Goal: Transaction & Acquisition: Book appointment/travel/reservation

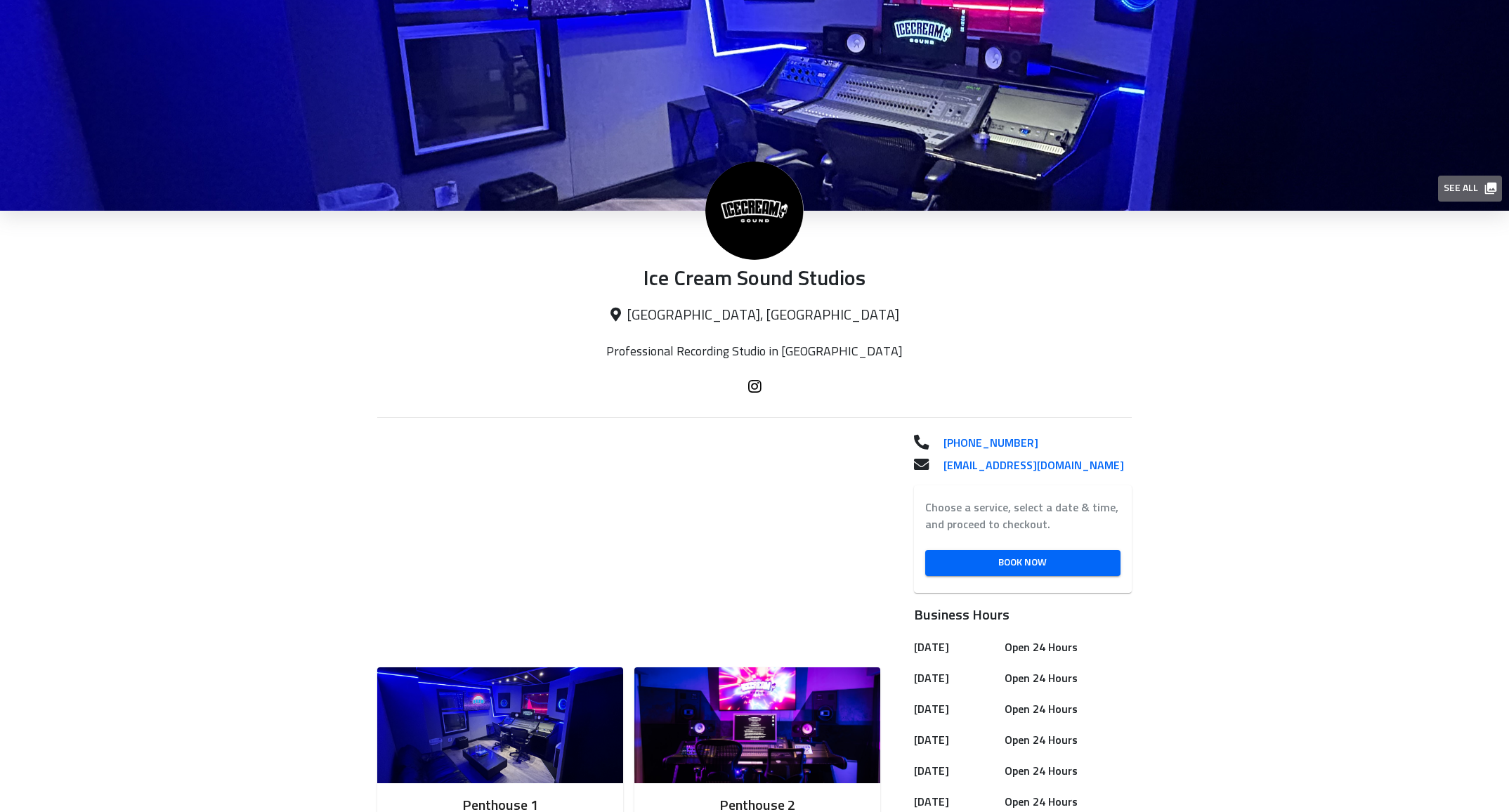
click at [1465, 190] on span "See all" at bounding box center [1470, 188] width 52 height 18
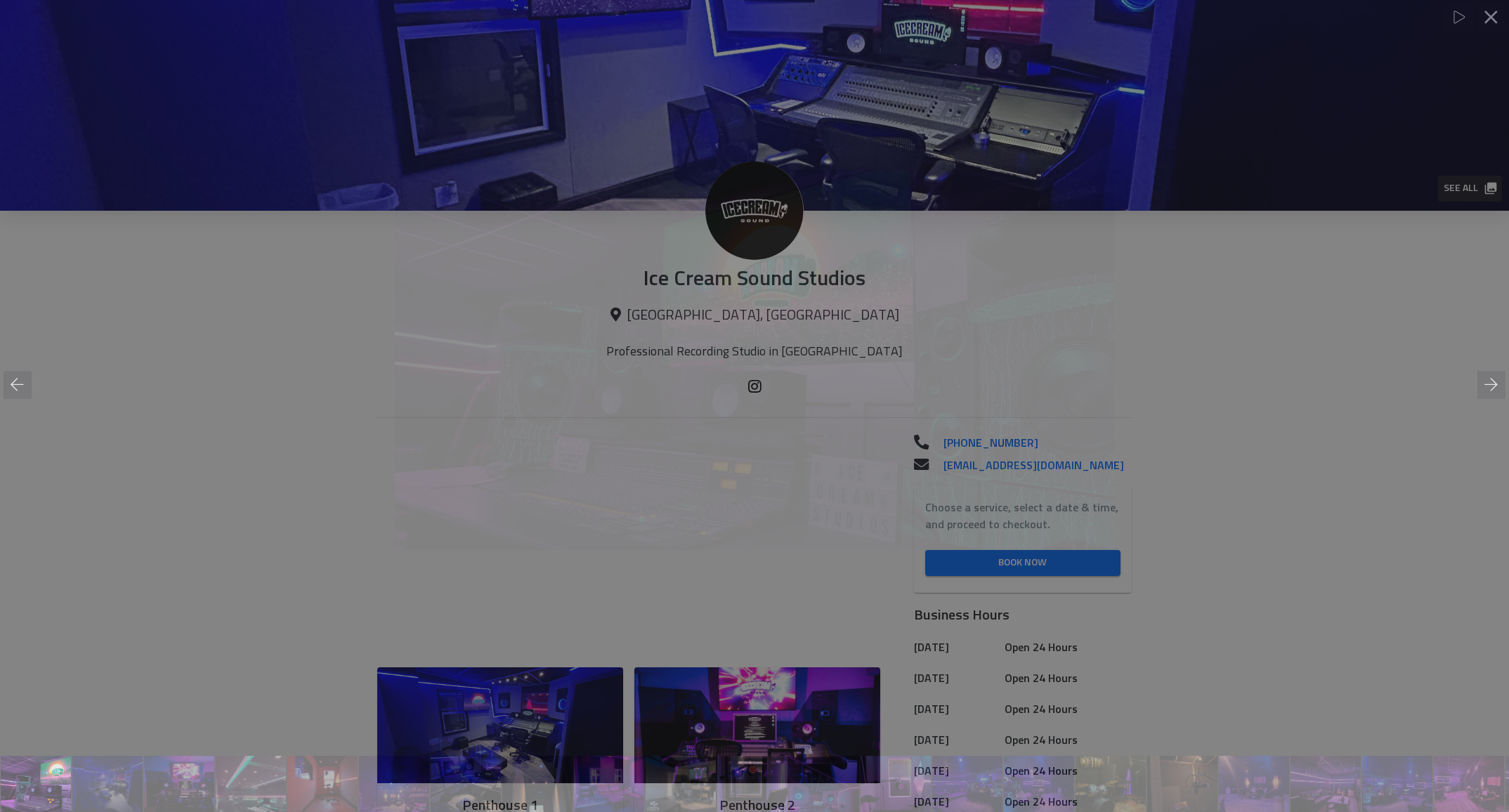
scroll to position [0, 1]
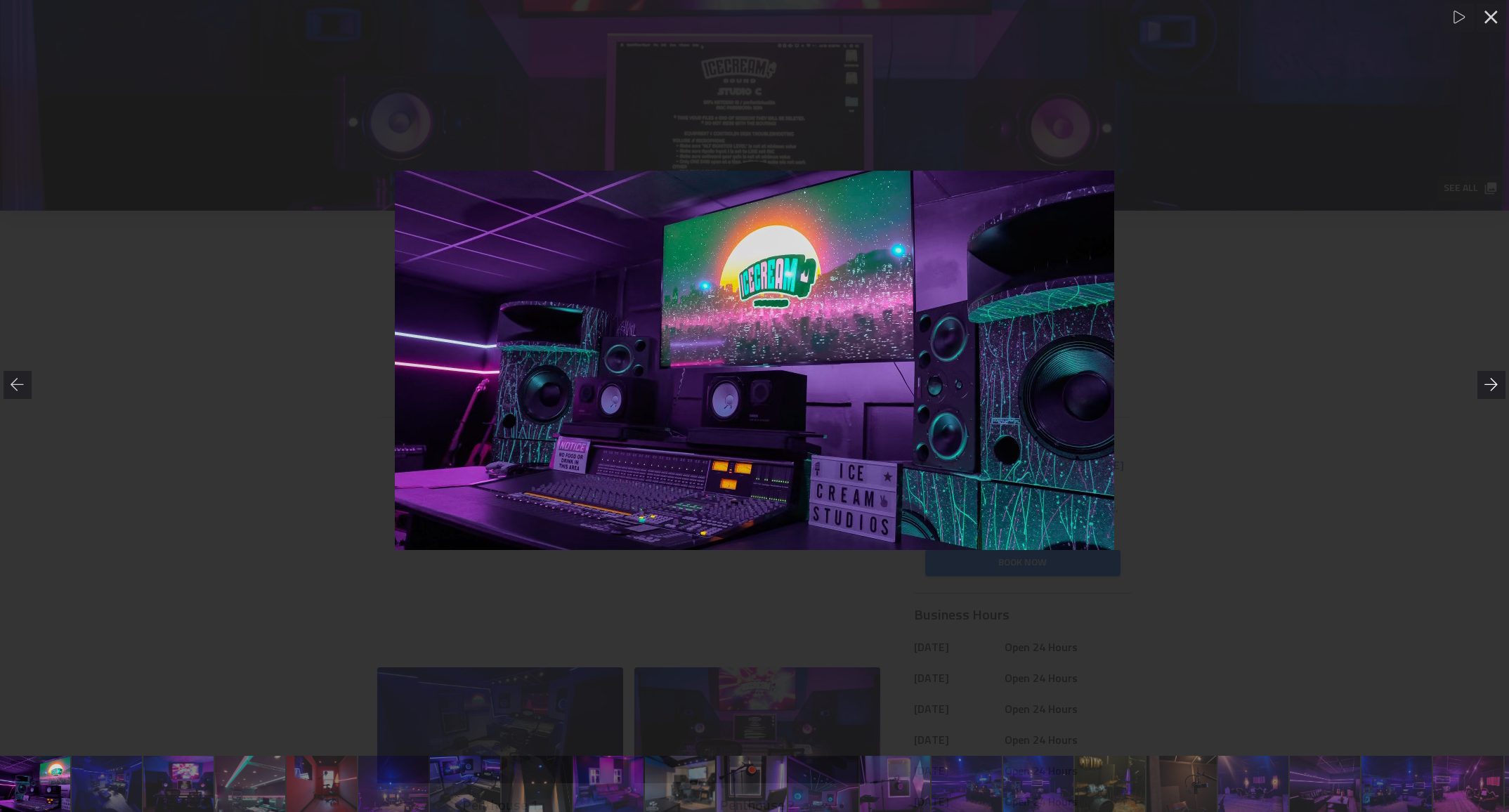
click at [1490, 382] on icon at bounding box center [1491, 385] width 14 height 14
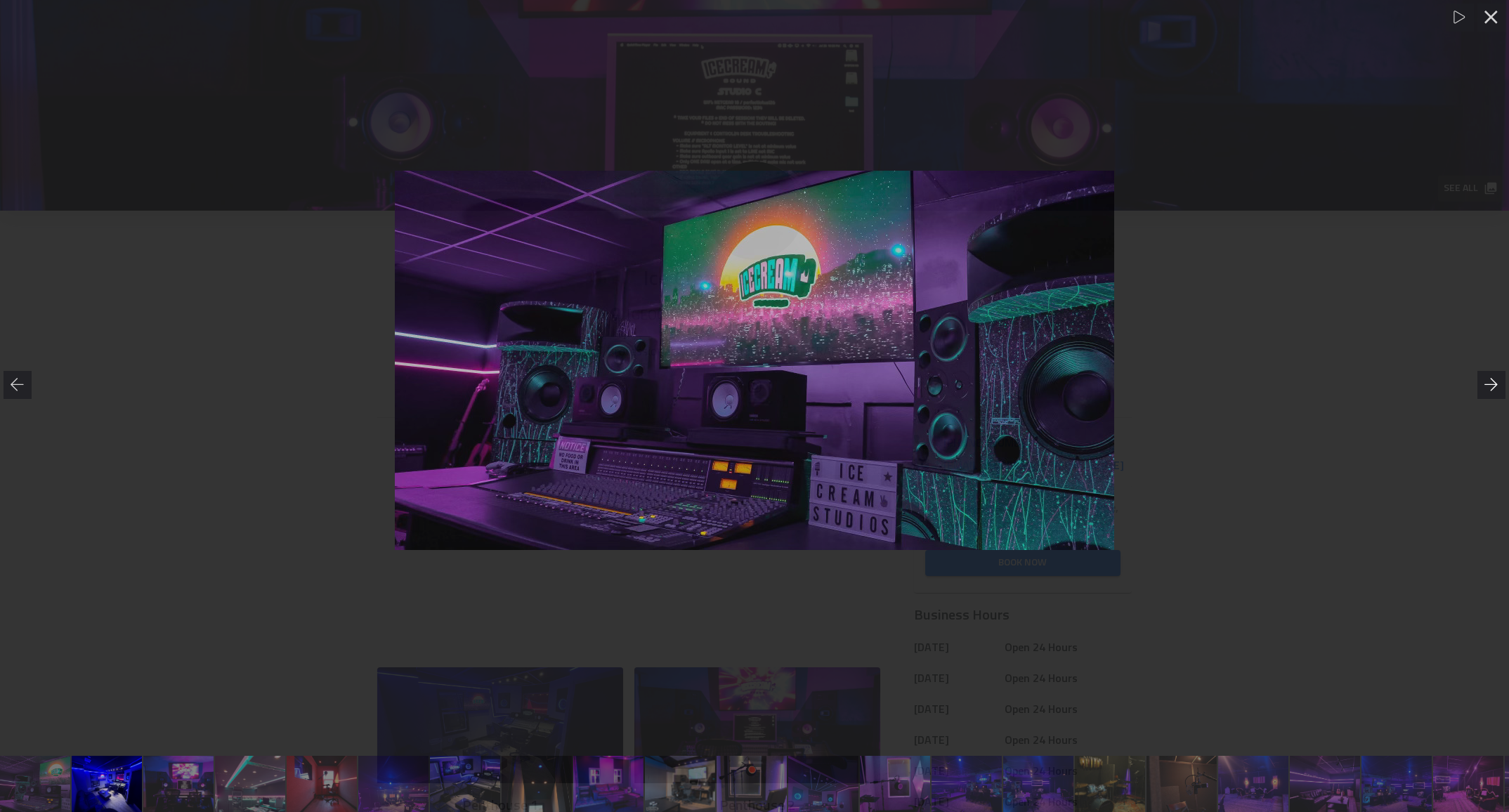
scroll to position [0, 68]
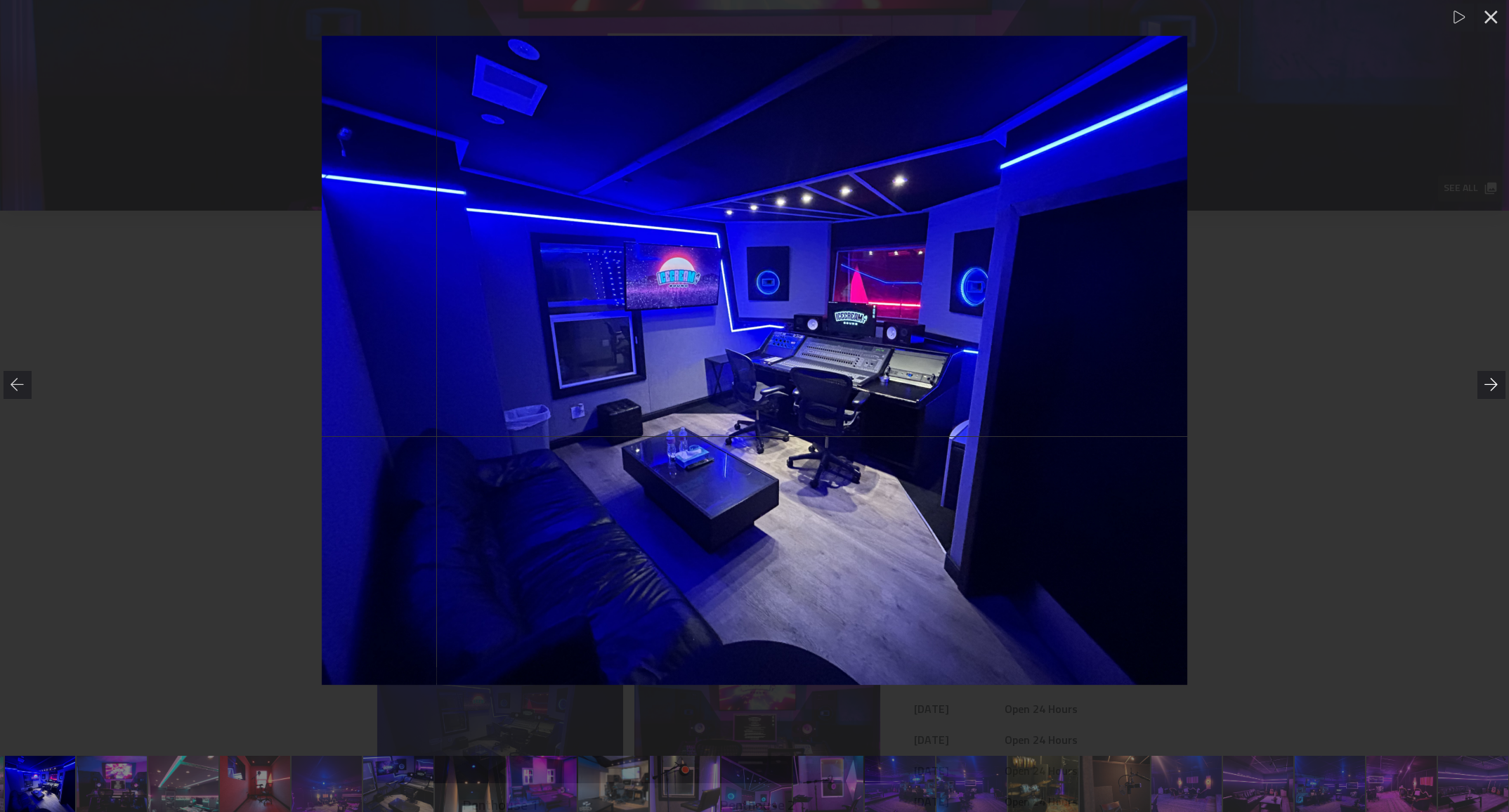
click at [1490, 382] on icon at bounding box center [1491, 385] width 14 height 14
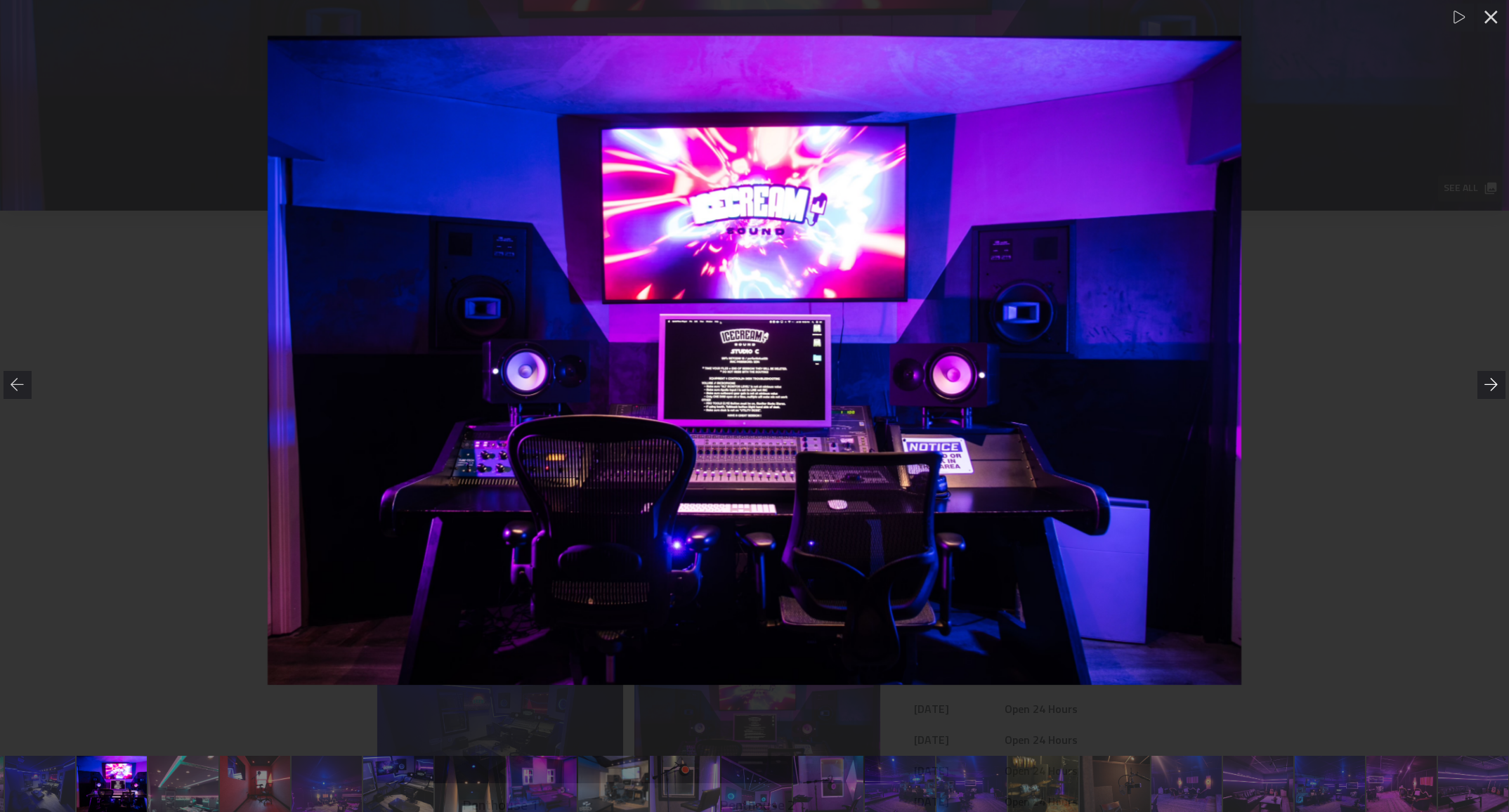
click at [1490, 382] on icon at bounding box center [1491, 385] width 14 height 14
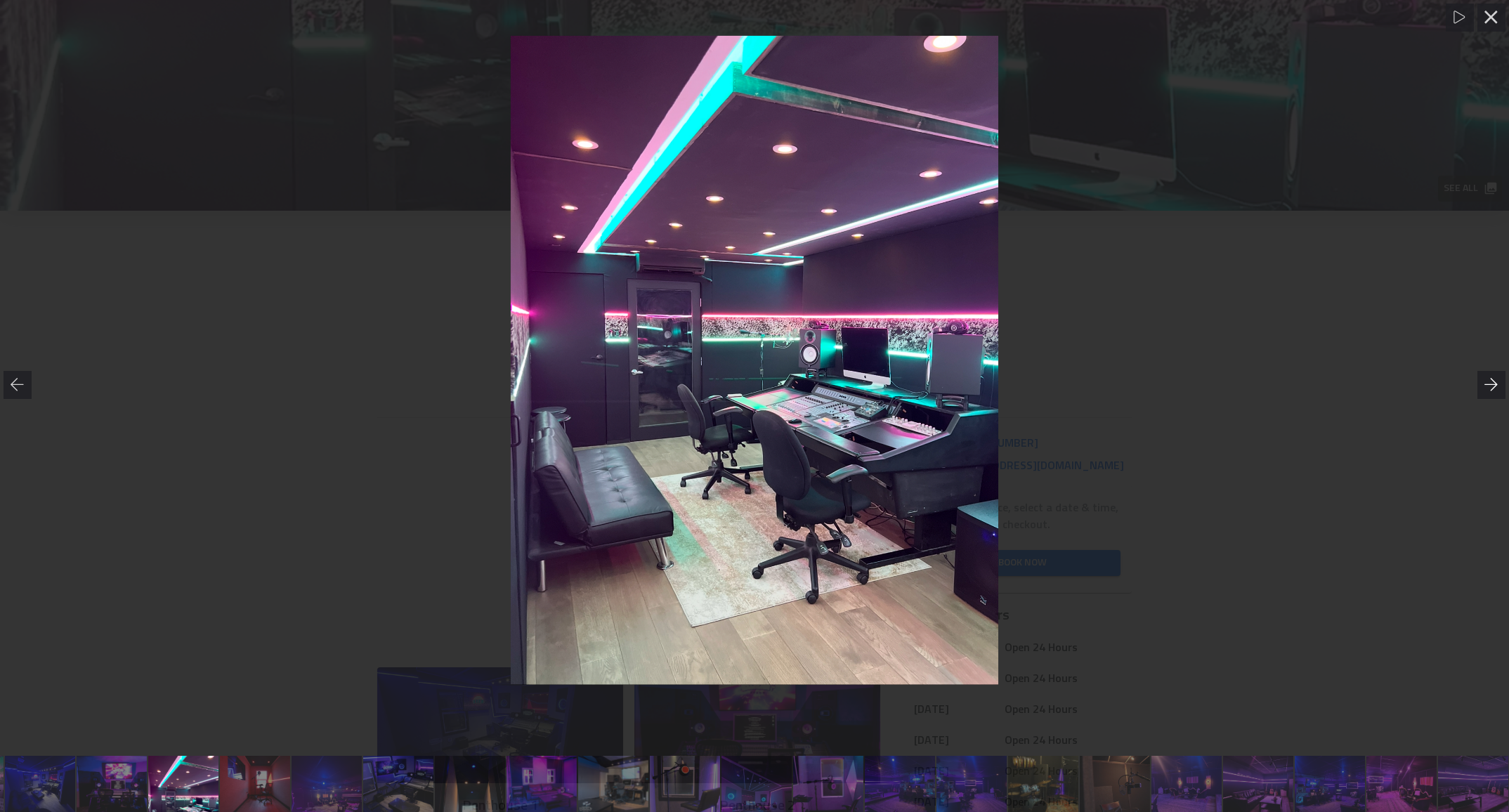
click at [1490, 382] on icon at bounding box center [1491, 385] width 14 height 14
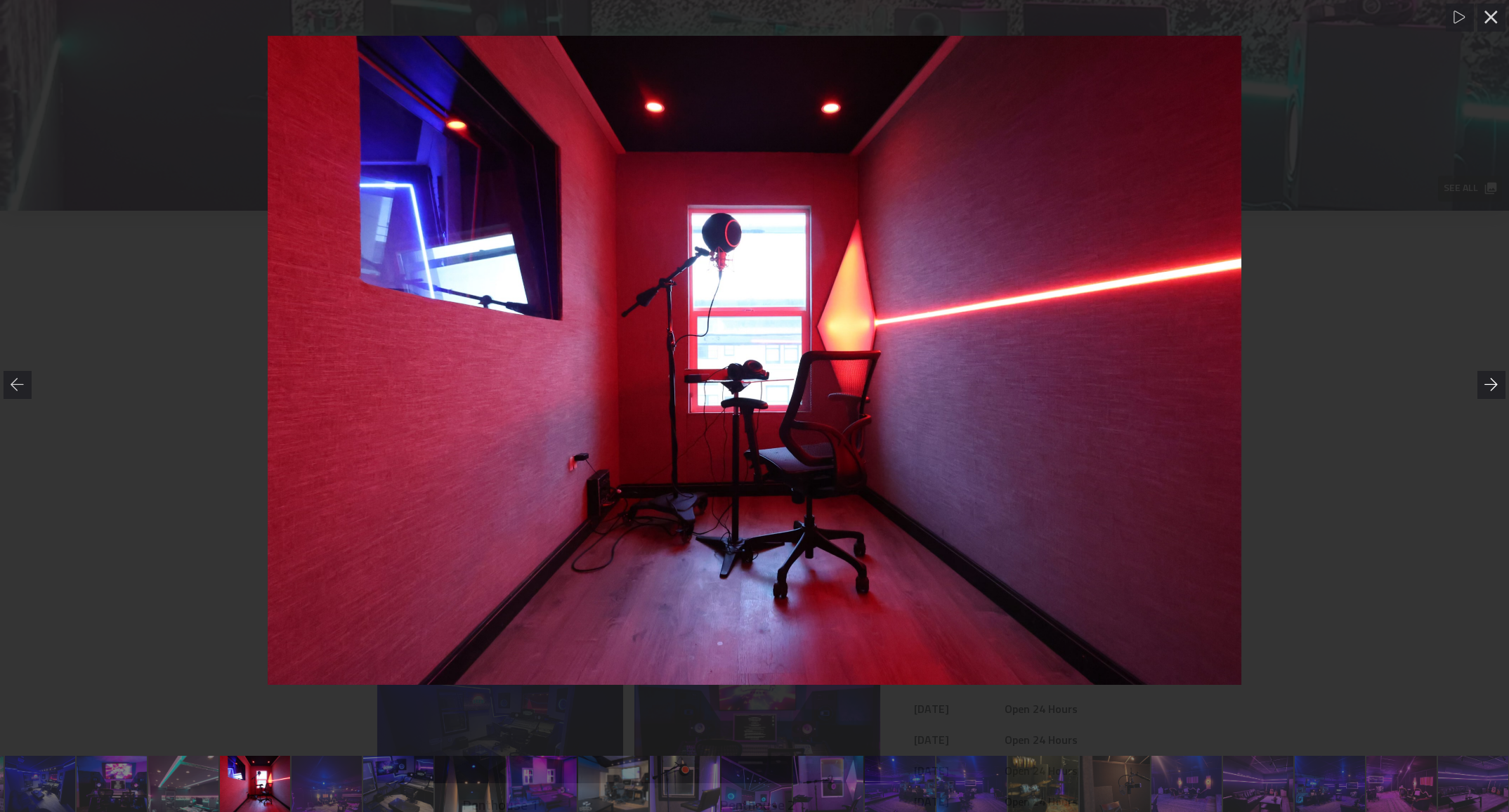
click at [1490, 382] on icon at bounding box center [1491, 385] width 14 height 14
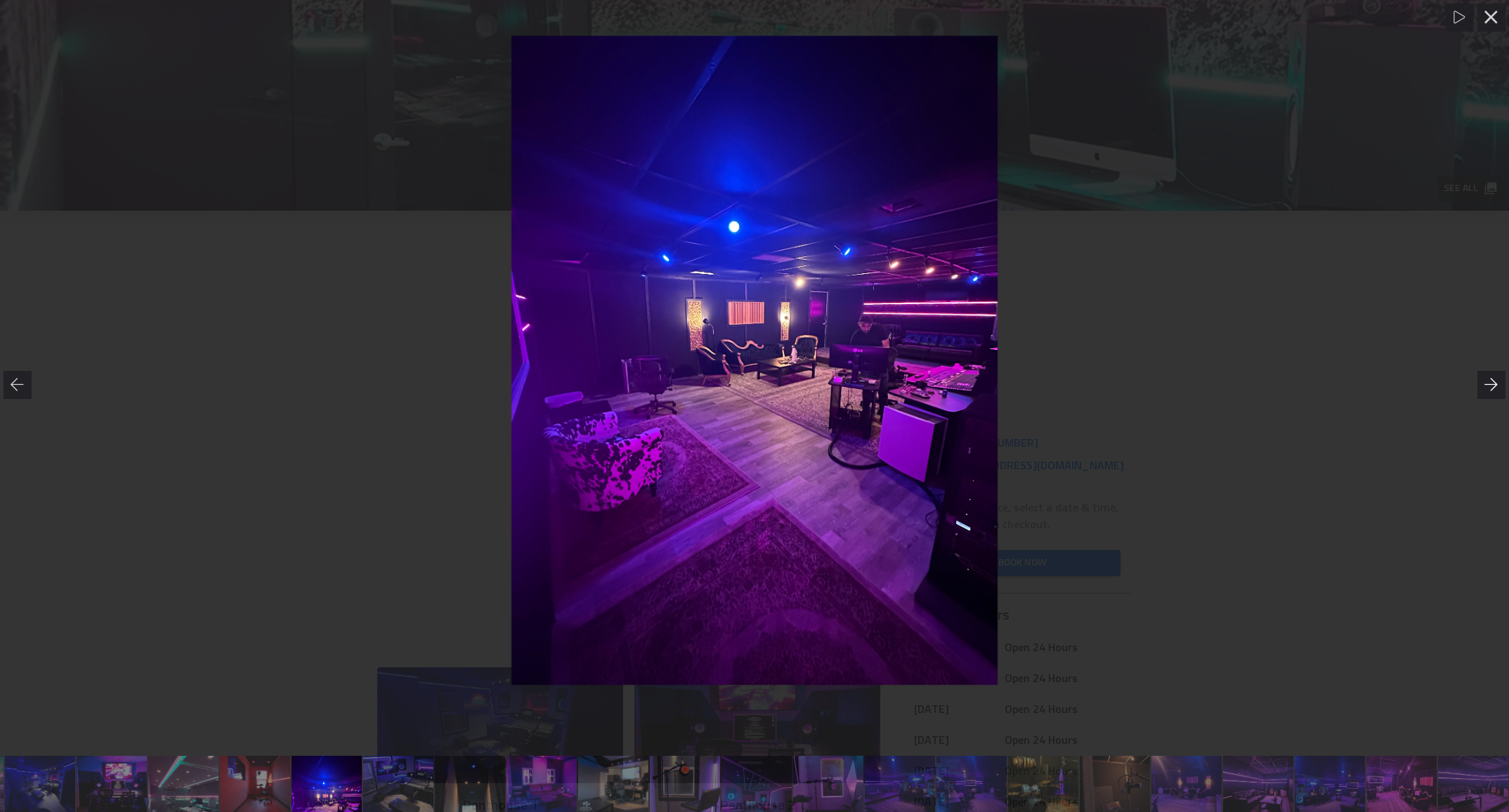
click at [1490, 382] on icon at bounding box center [1491, 385] width 14 height 14
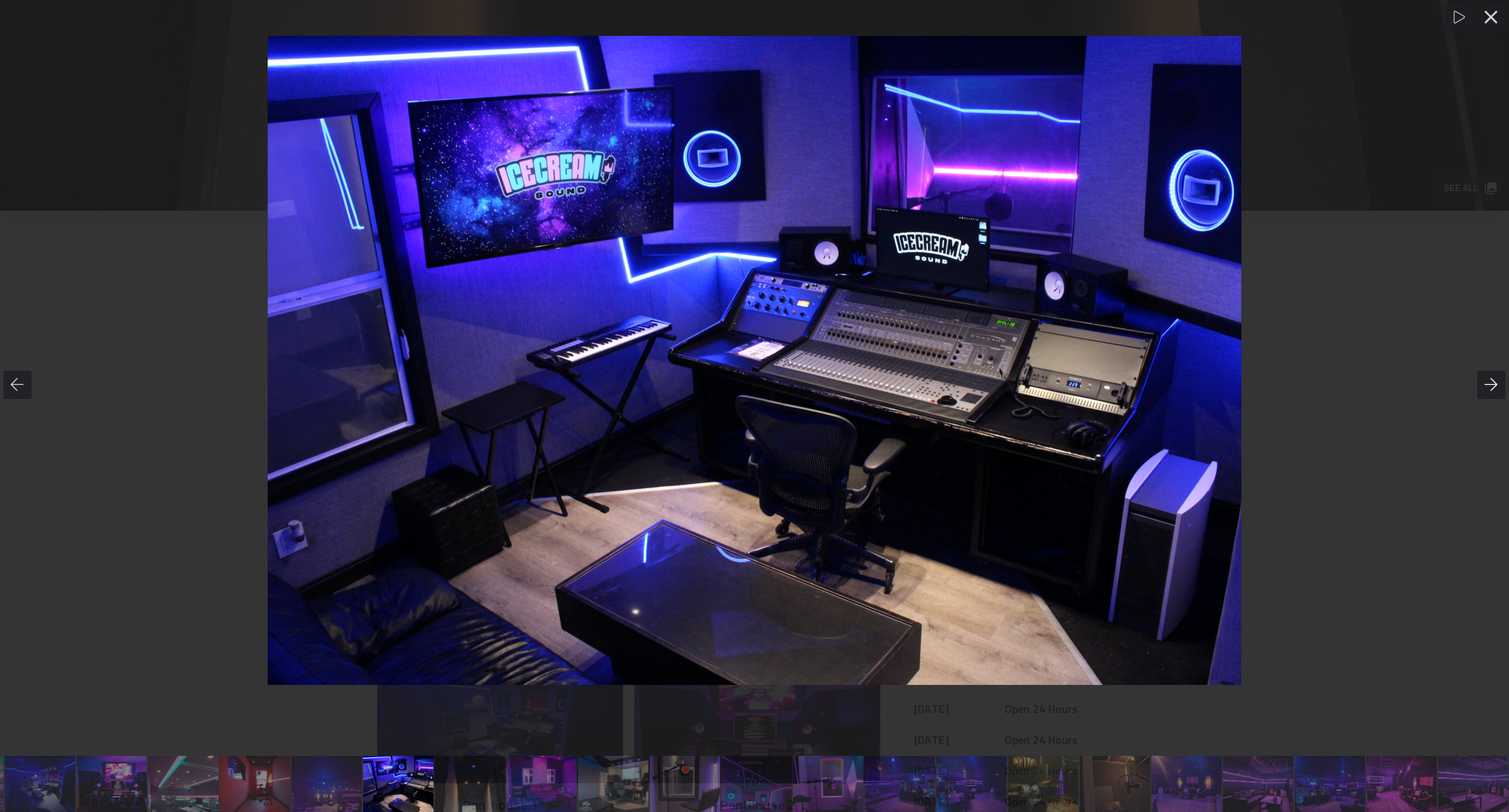
click at [1492, 381] on icon at bounding box center [1491, 385] width 14 height 14
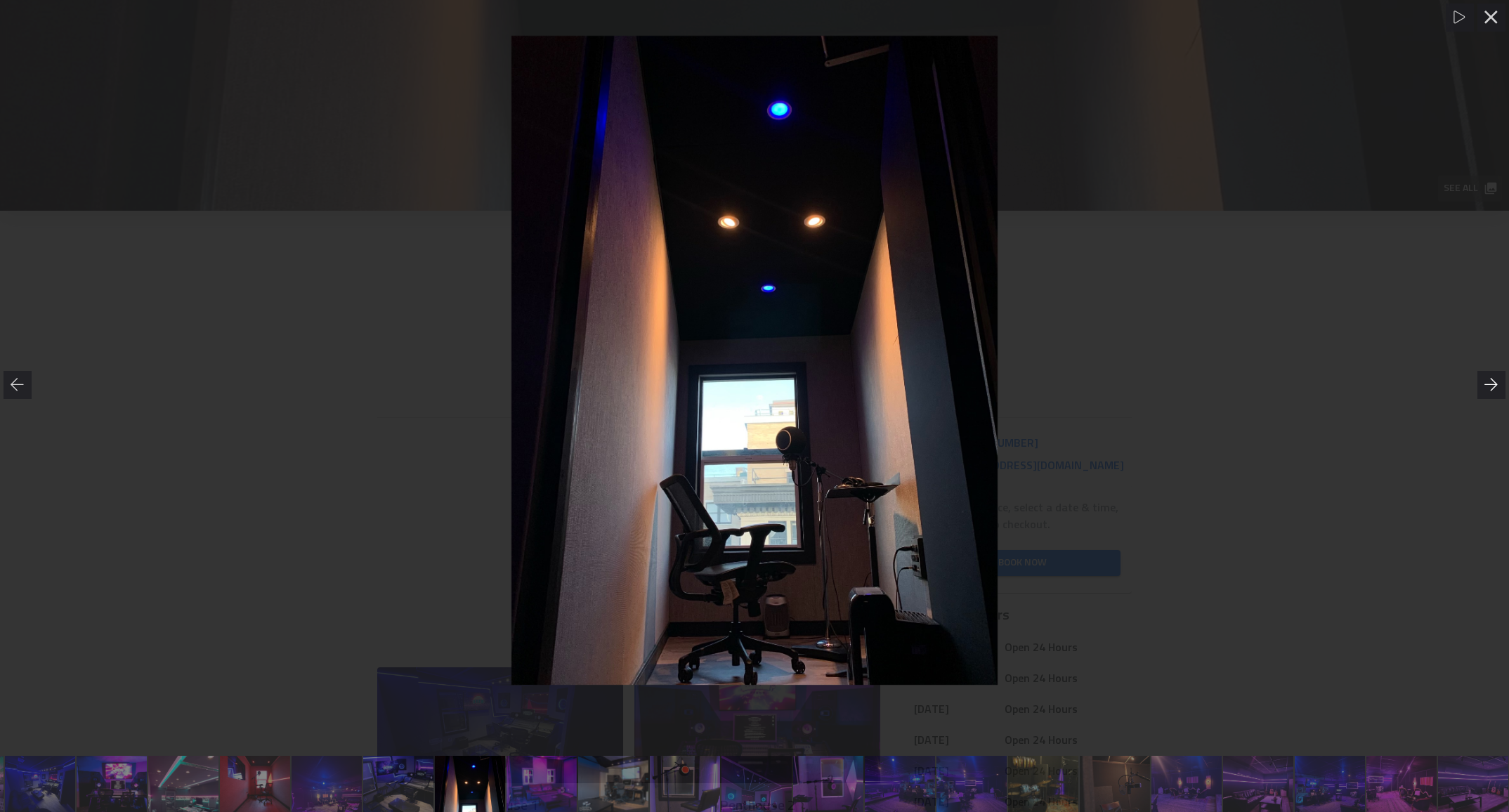
click at [1492, 381] on icon at bounding box center [1491, 385] width 14 height 14
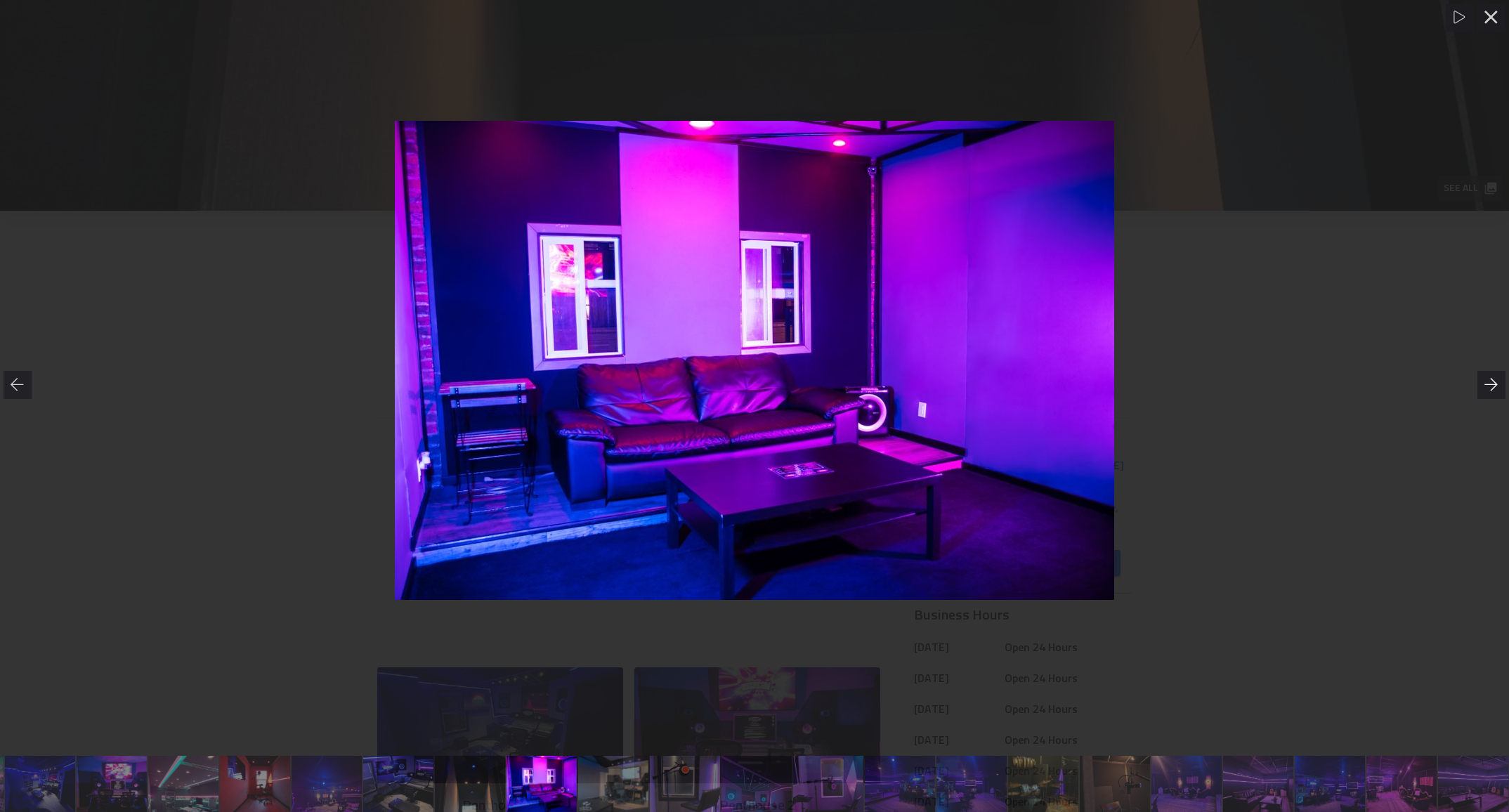
click at [1492, 381] on icon at bounding box center [1491, 385] width 14 height 14
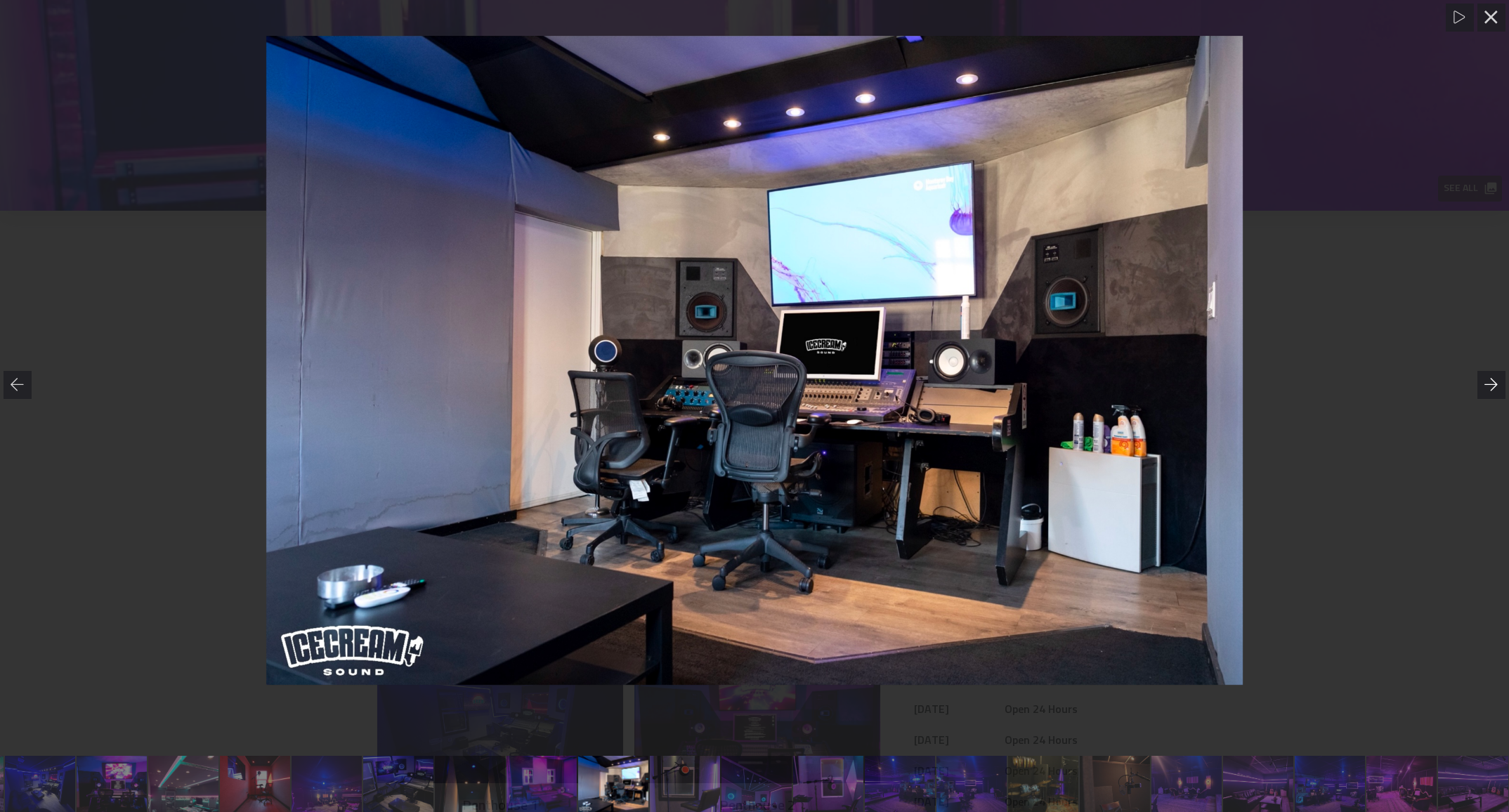
click at [1492, 381] on icon at bounding box center [1491, 385] width 14 height 14
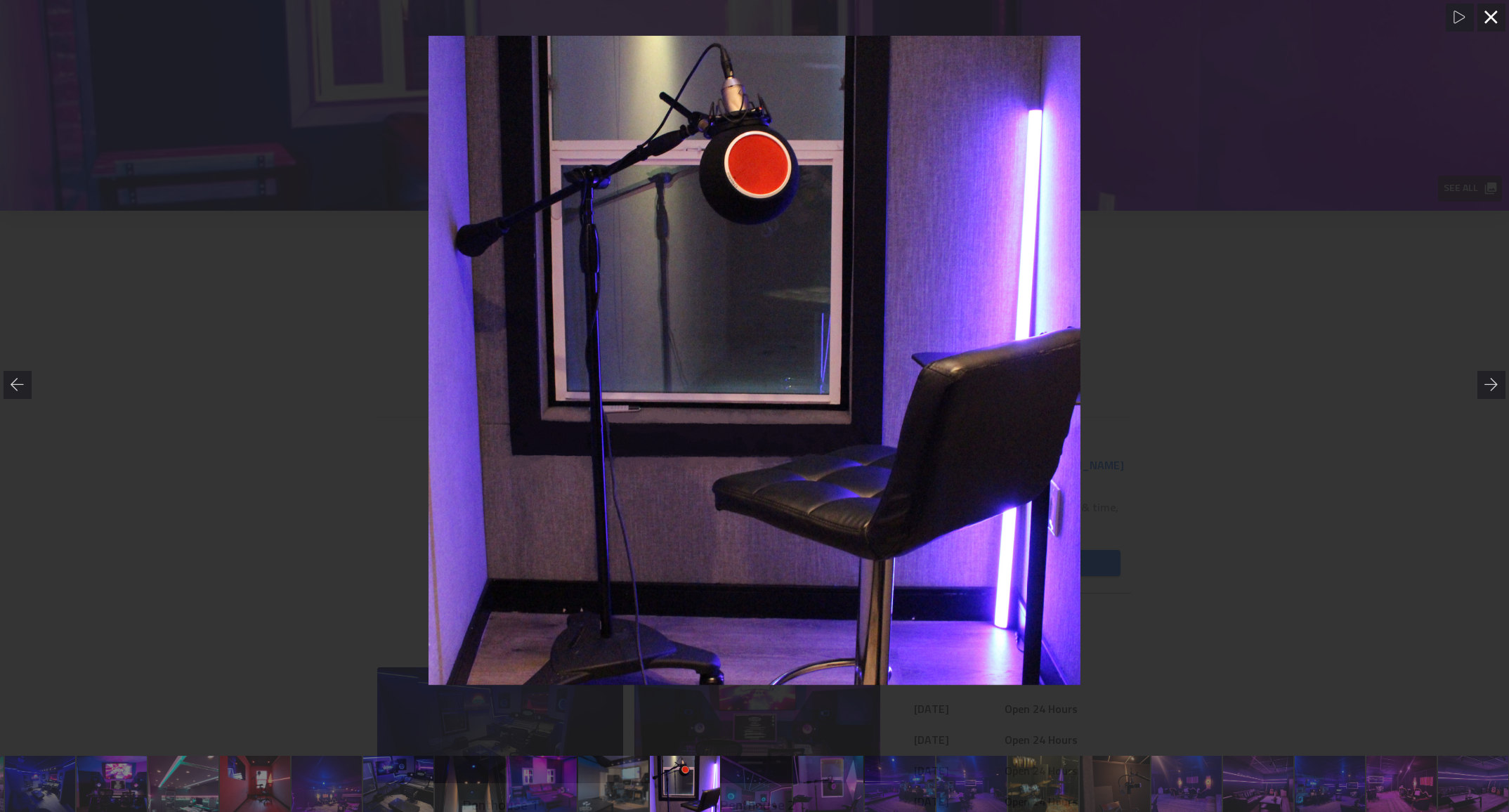
click at [1491, 21] on icon at bounding box center [1491, 17] width 14 height 14
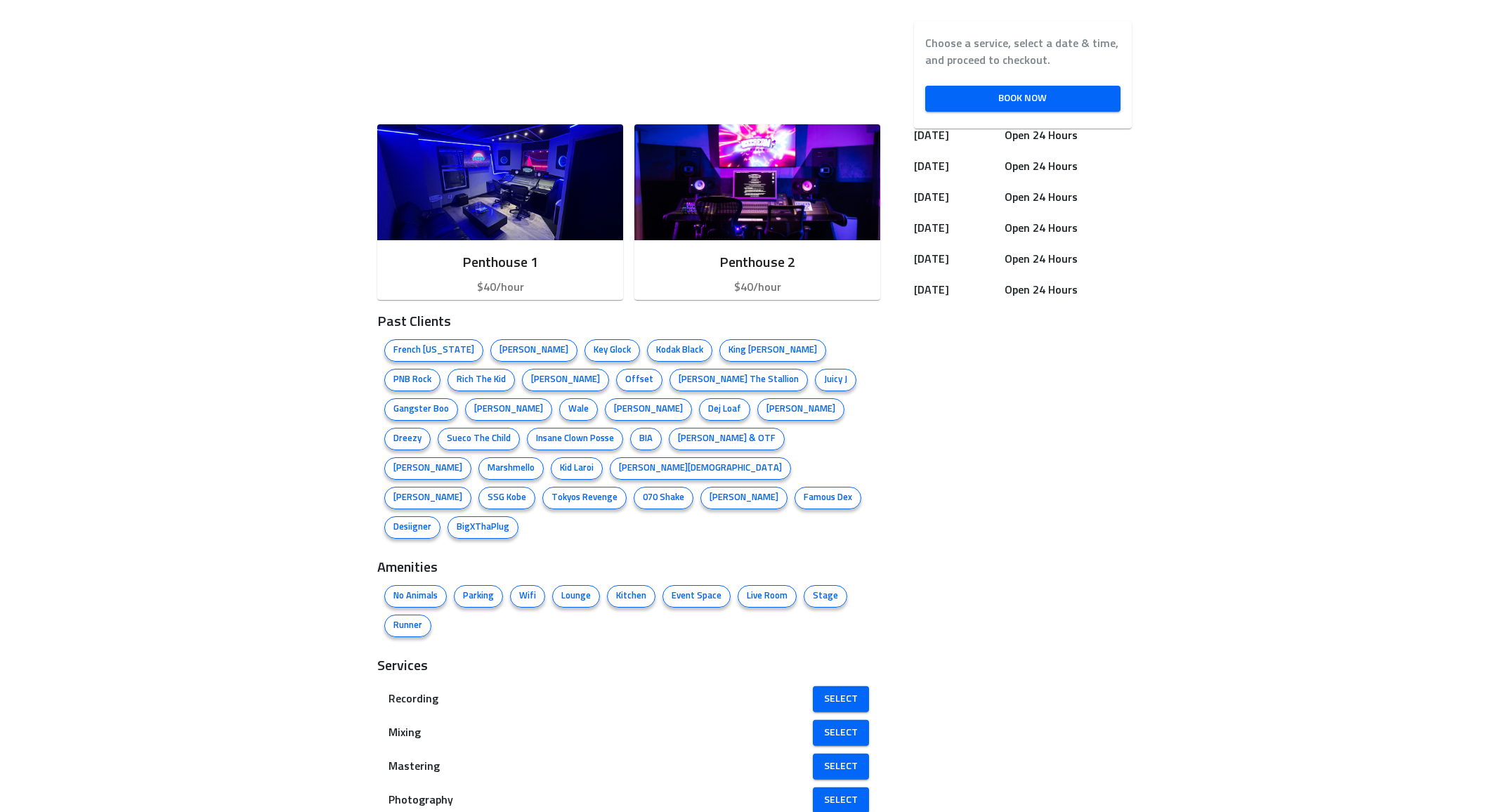
scroll to position [641, 0]
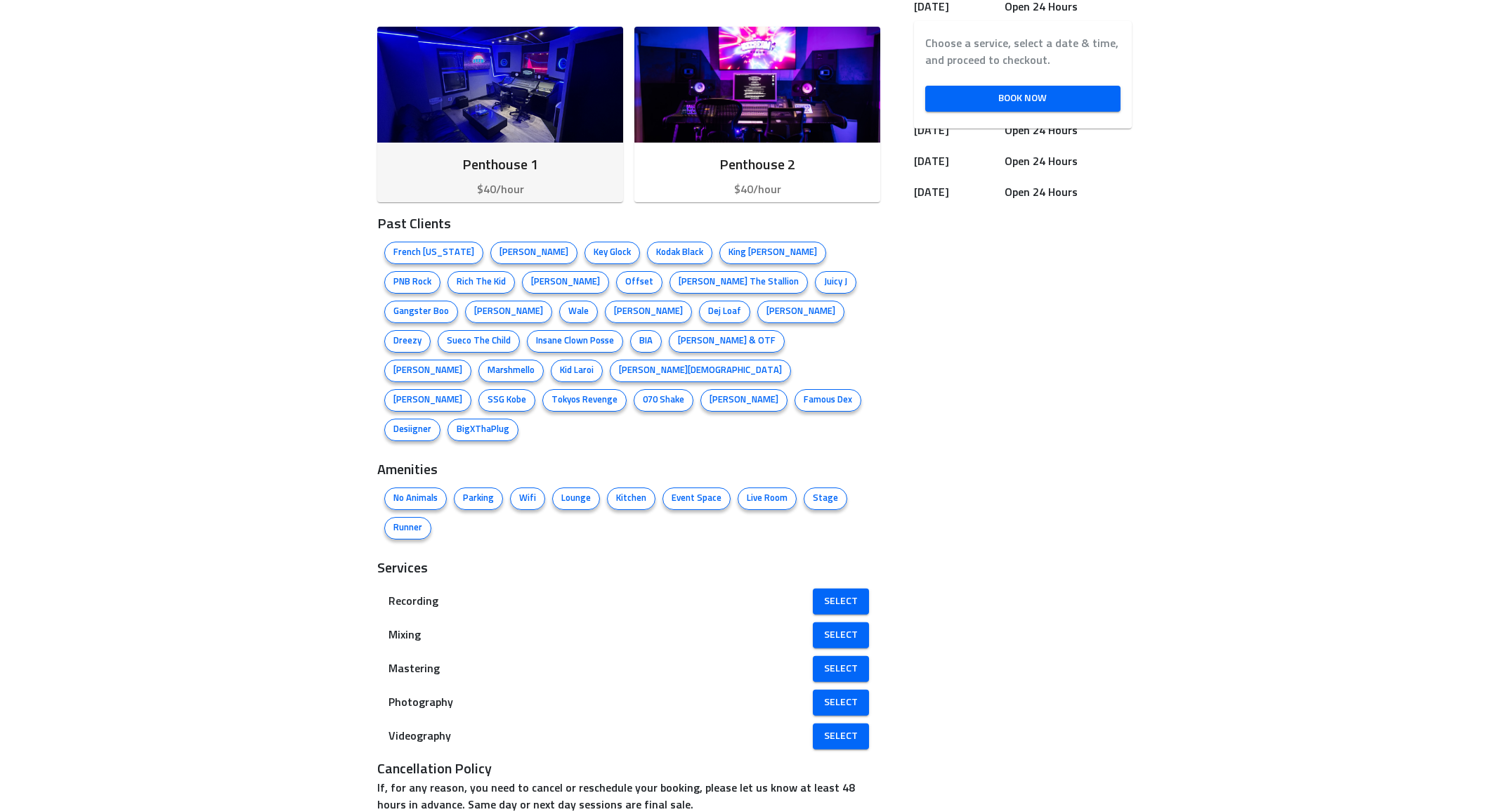
click at [490, 146] on div "Penthouse 1 $40/hour" at bounding box center [501, 175] width 246 height 67
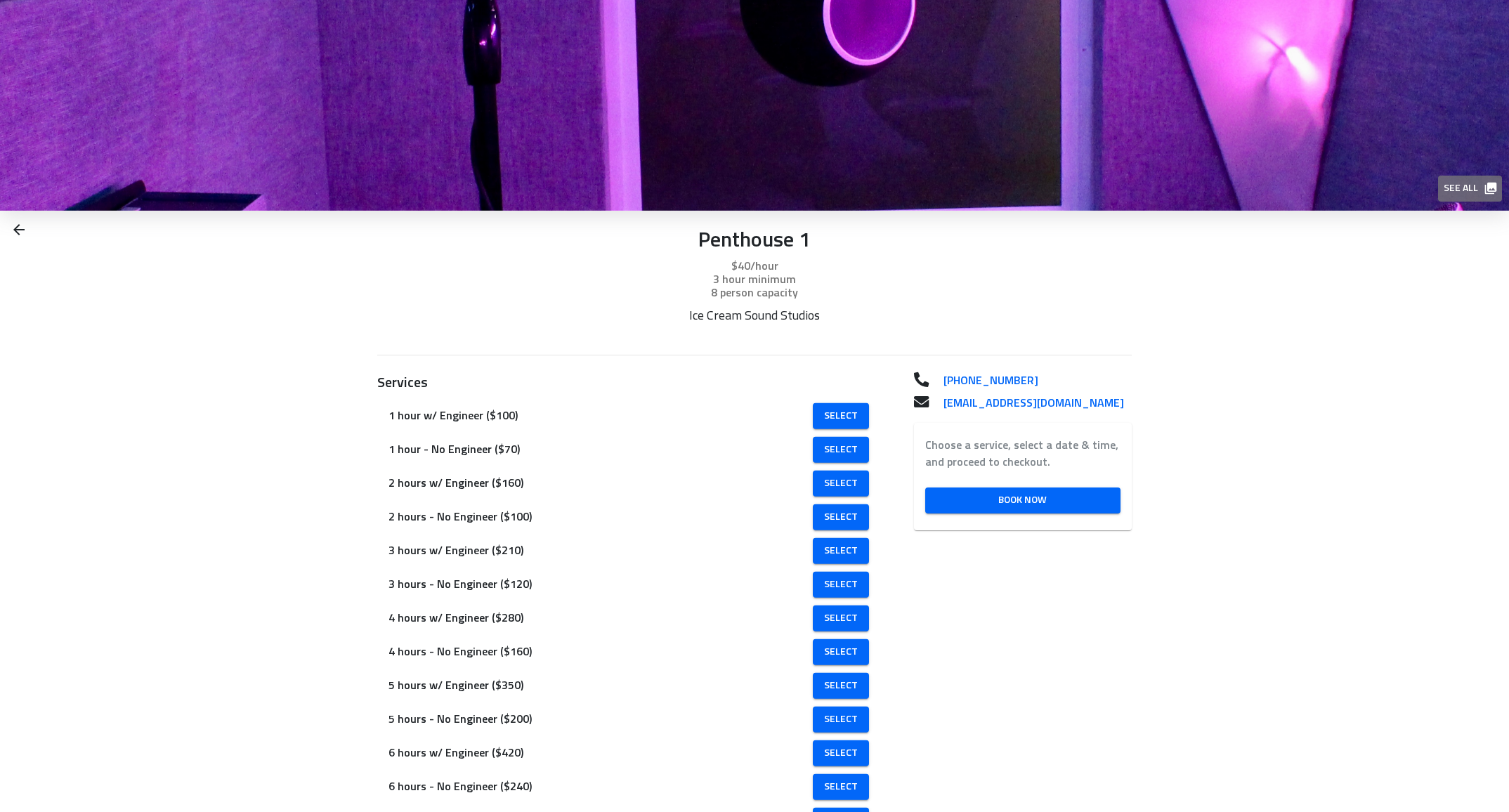
click at [1482, 188] on span "See all" at bounding box center [1470, 188] width 52 height 18
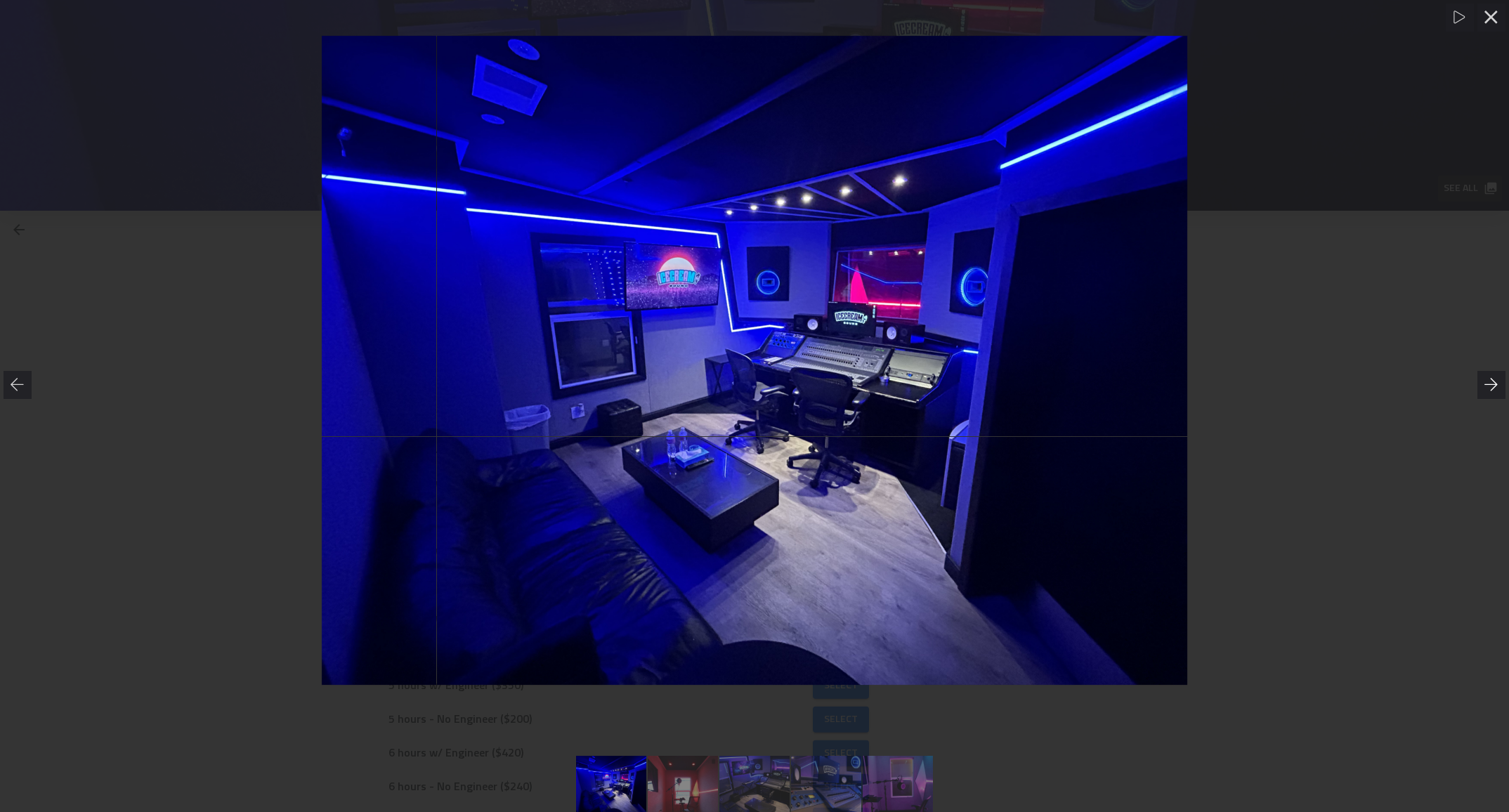
click at [1485, 385] on icon at bounding box center [1491, 385] width 14 height 14
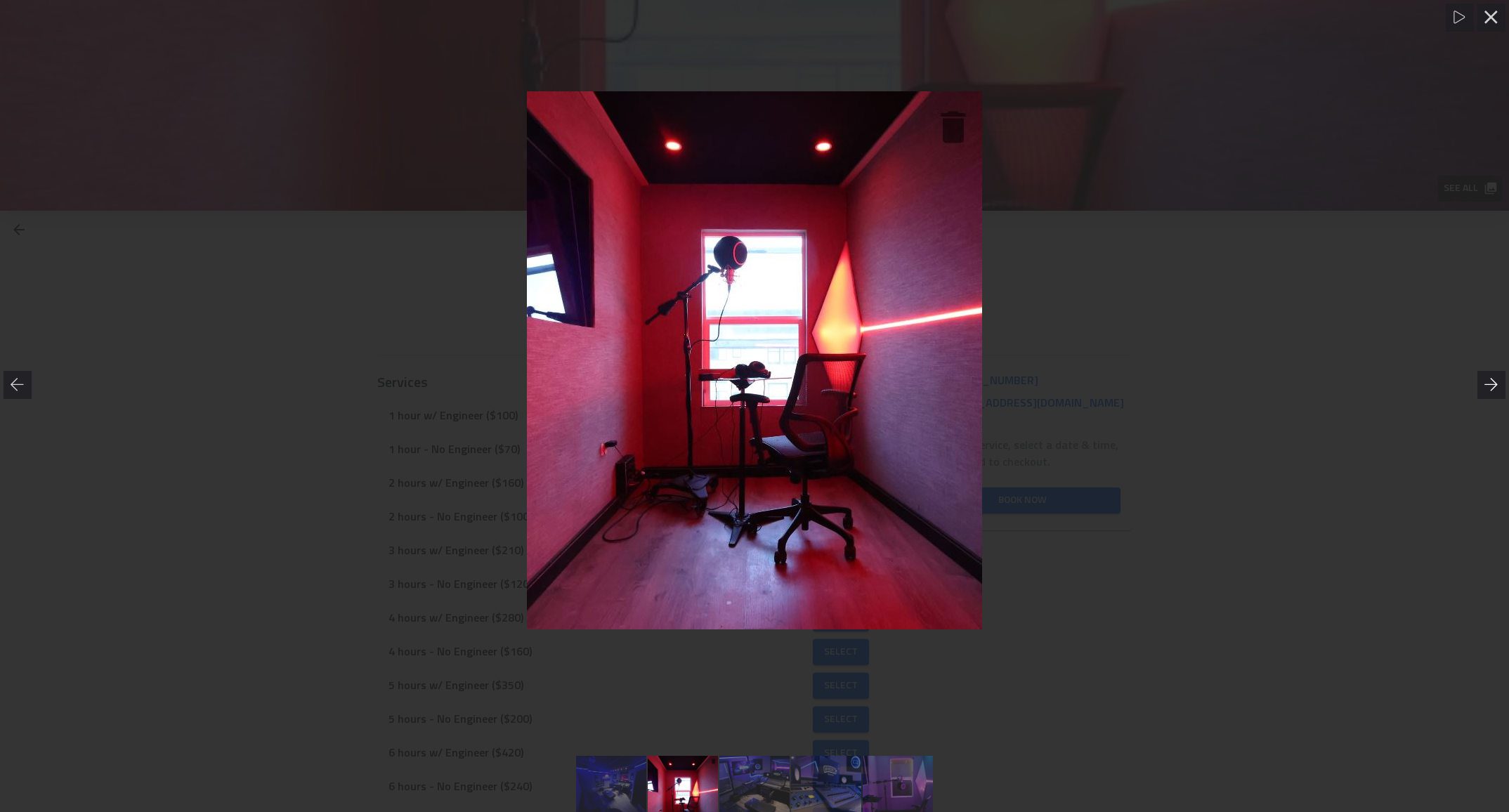
click at [1485, 385] on icon at bounding box center [1491, 385] width 14 height 13
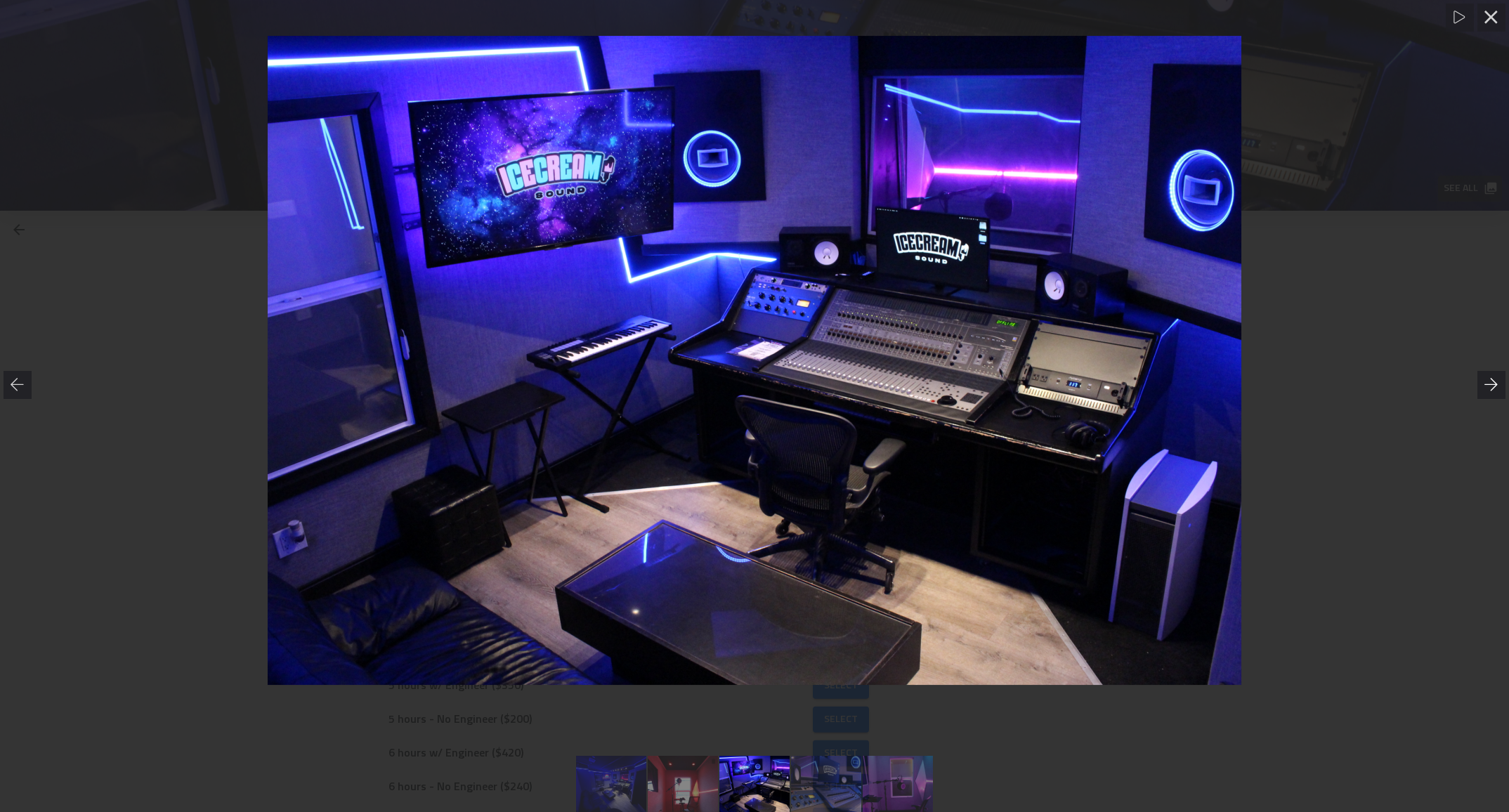
click at [1485, 385] on icon at bounding box center [1491, 385] width 14 height 13
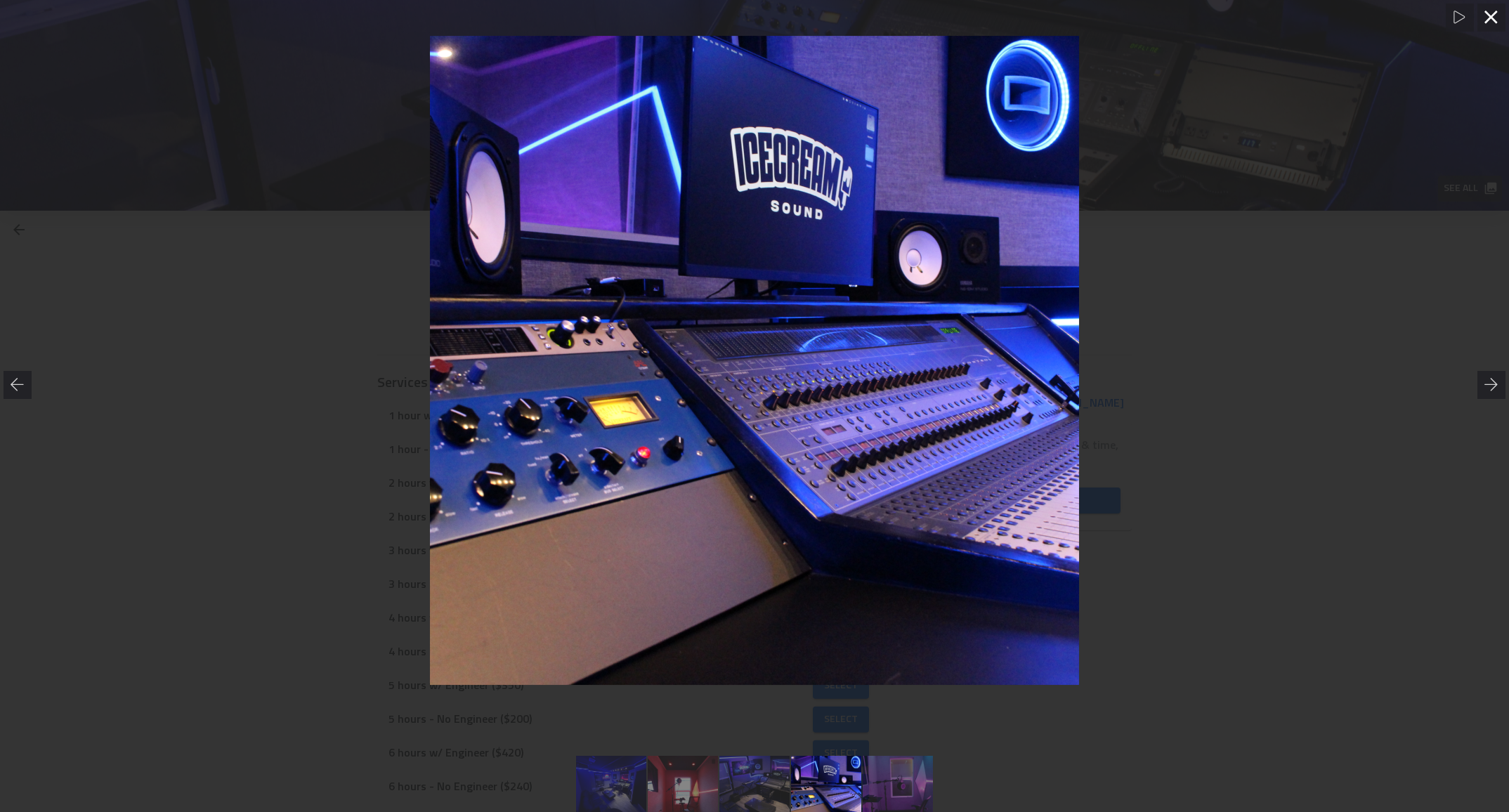
click at [1495, 20] on icon at bounding box center [1491, 17] width 13 height 13
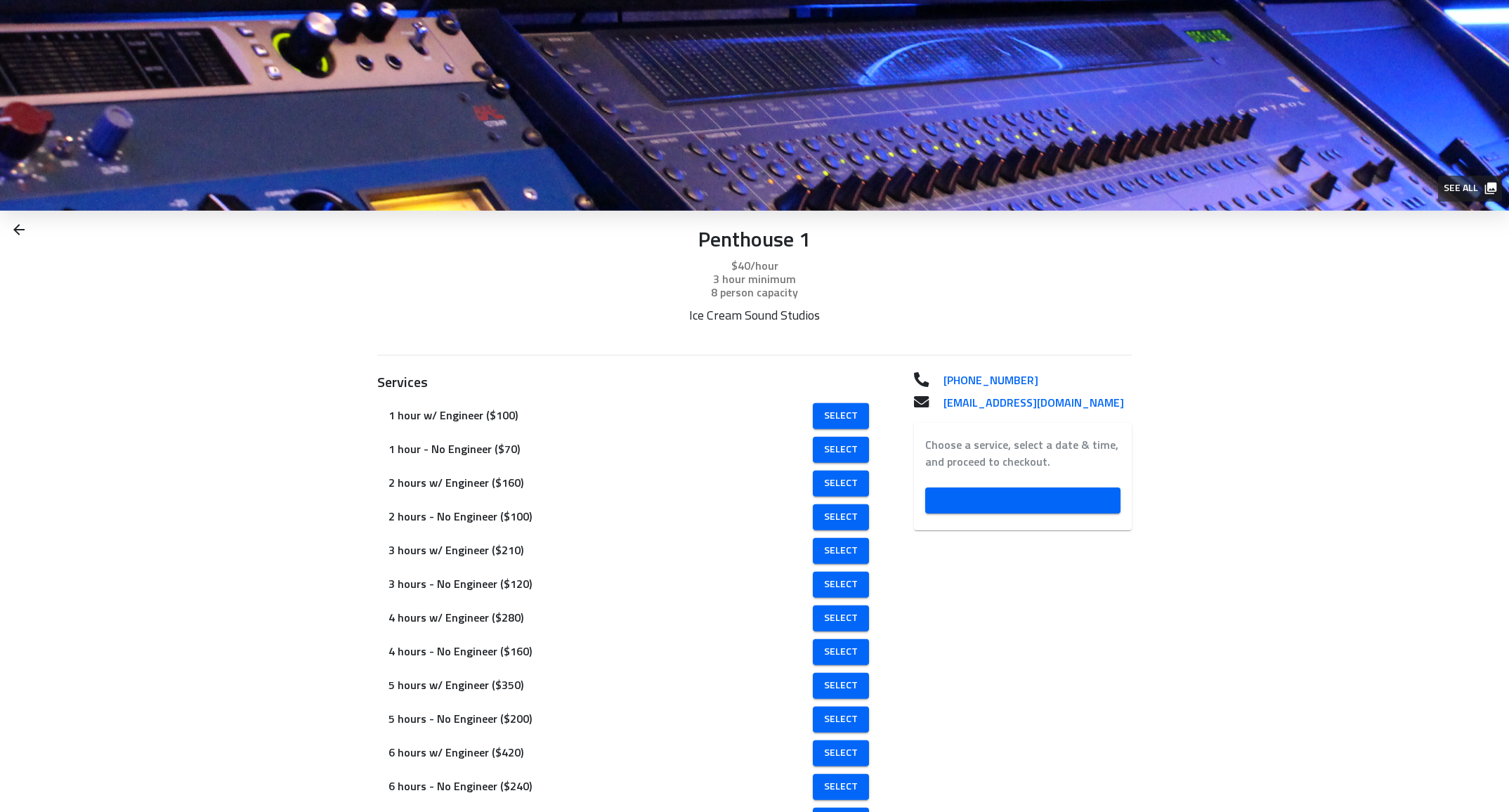
click at [1058, 501] on span "Book Now" at bounding box center [1023, 501] width 173 height 18
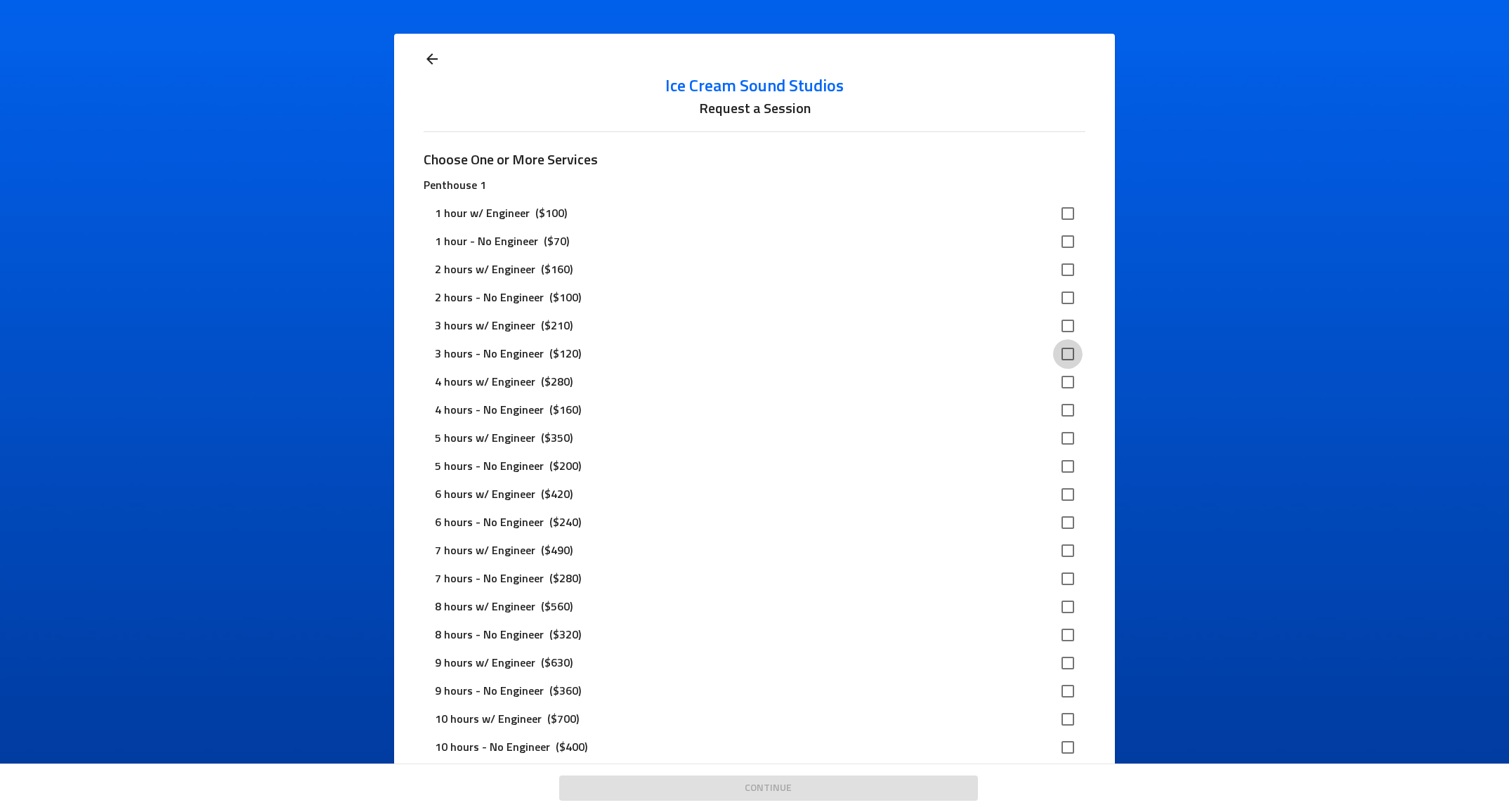
click at [1072, 352] on input "checkbox" at bounding box center [1068, 354] width 30 height 30
checkbox input "true"
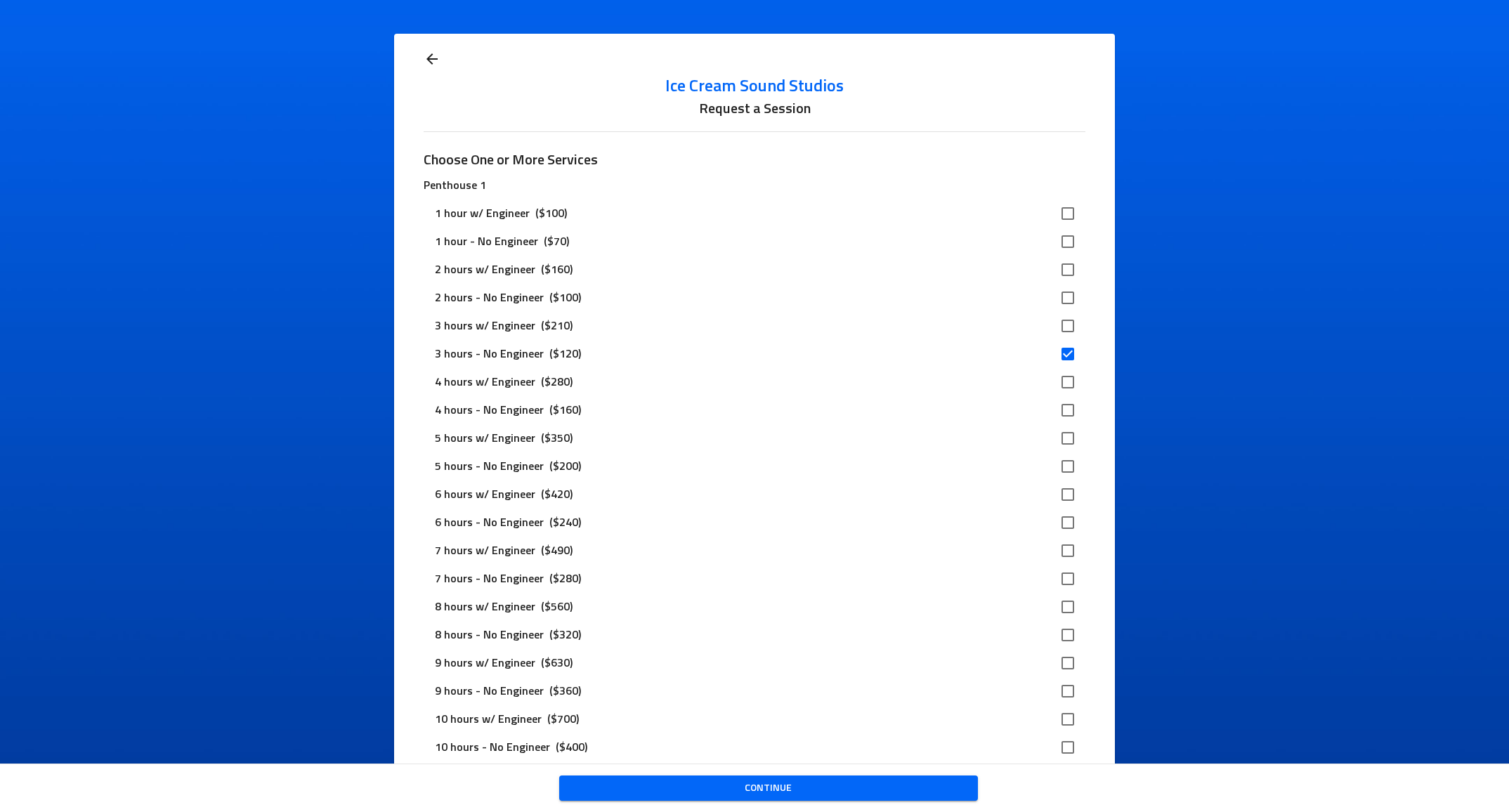
scroll to position [6, 0]
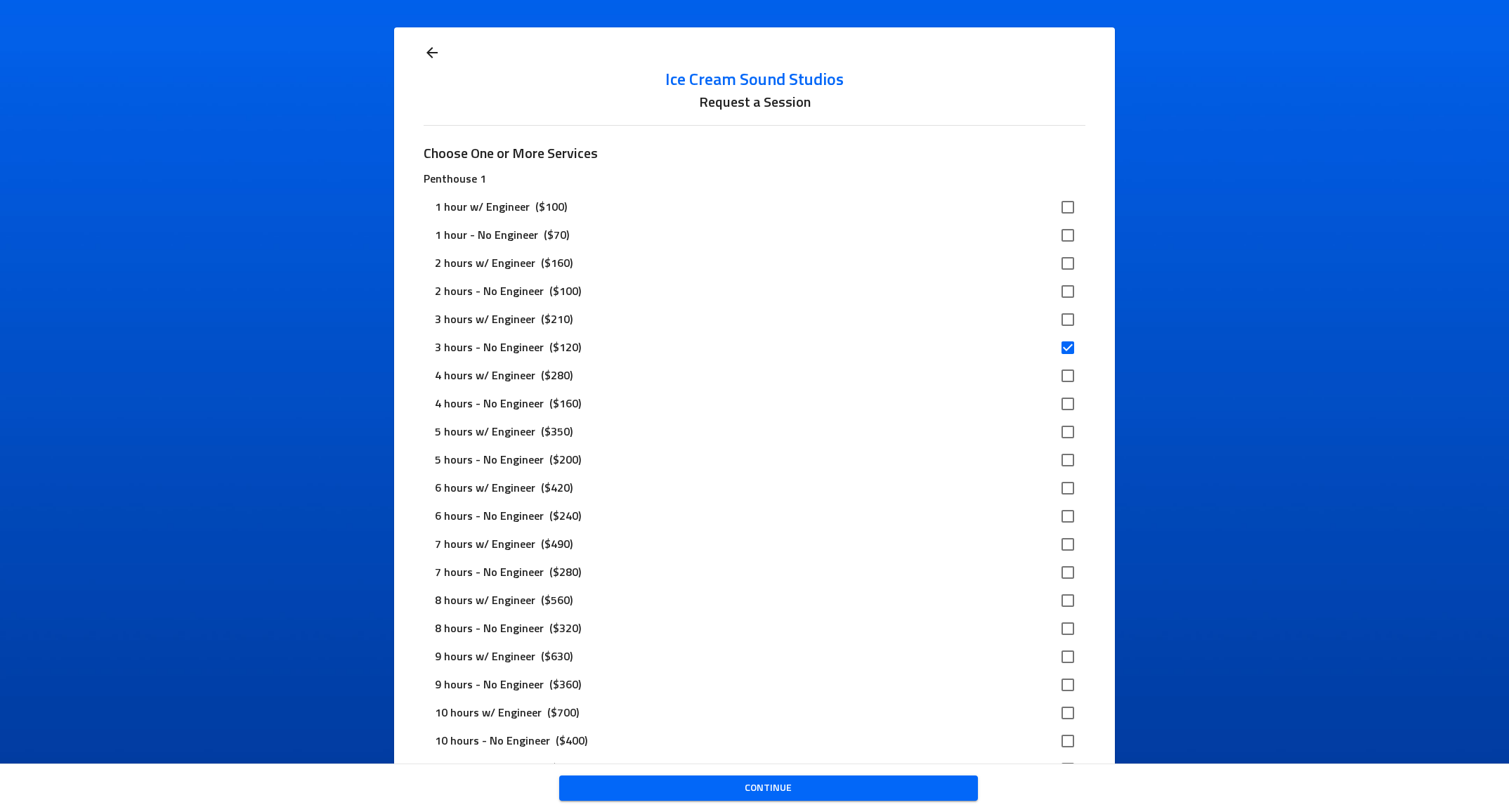
click at [793, 783] on span "Continue" at bounding box center [769, 789] width 397 height 18
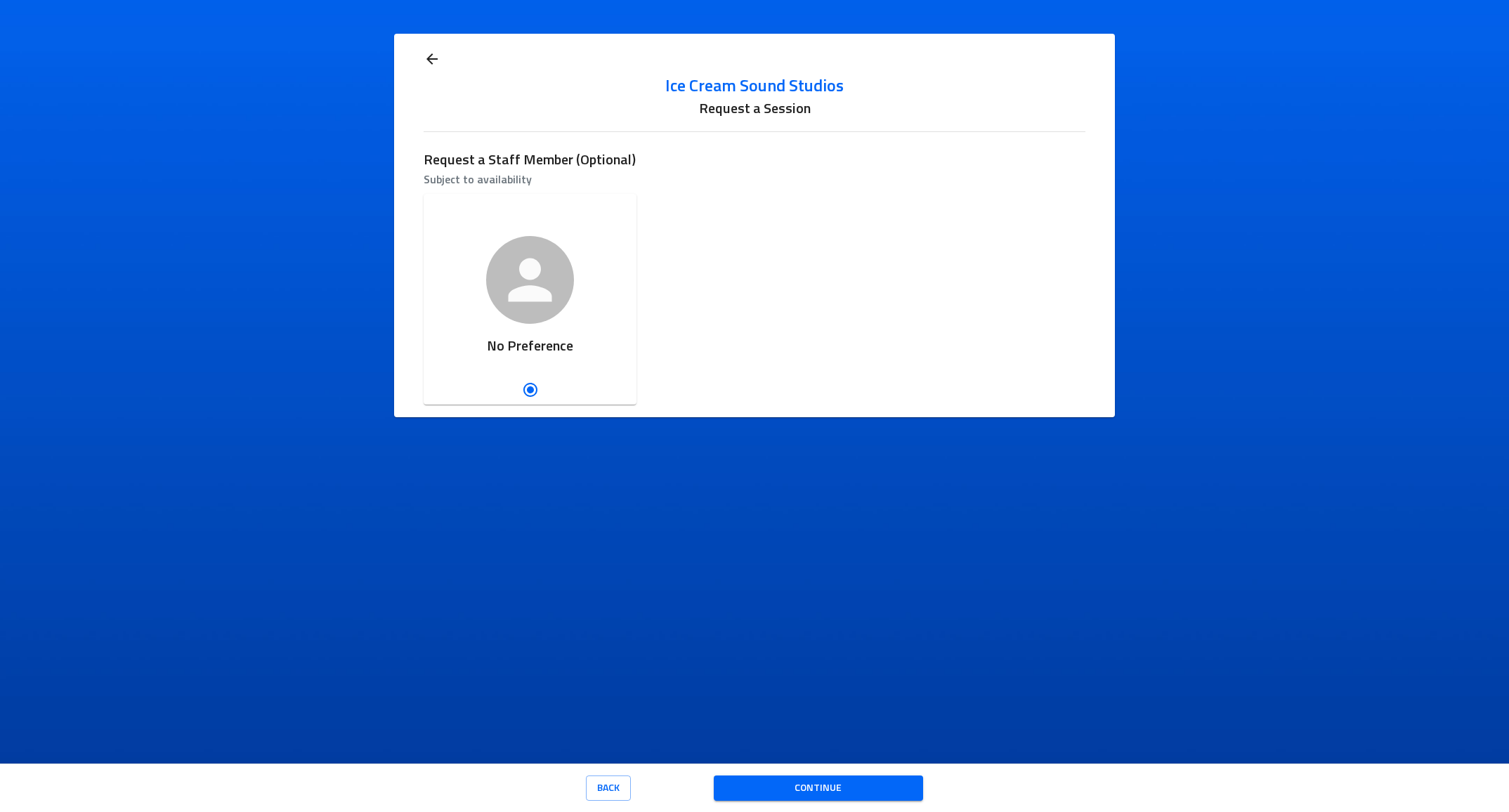
scroll to position [0, 0]
click at [818, 790] on span "Continue" at bounding box center [818, 789] width 187 height 18
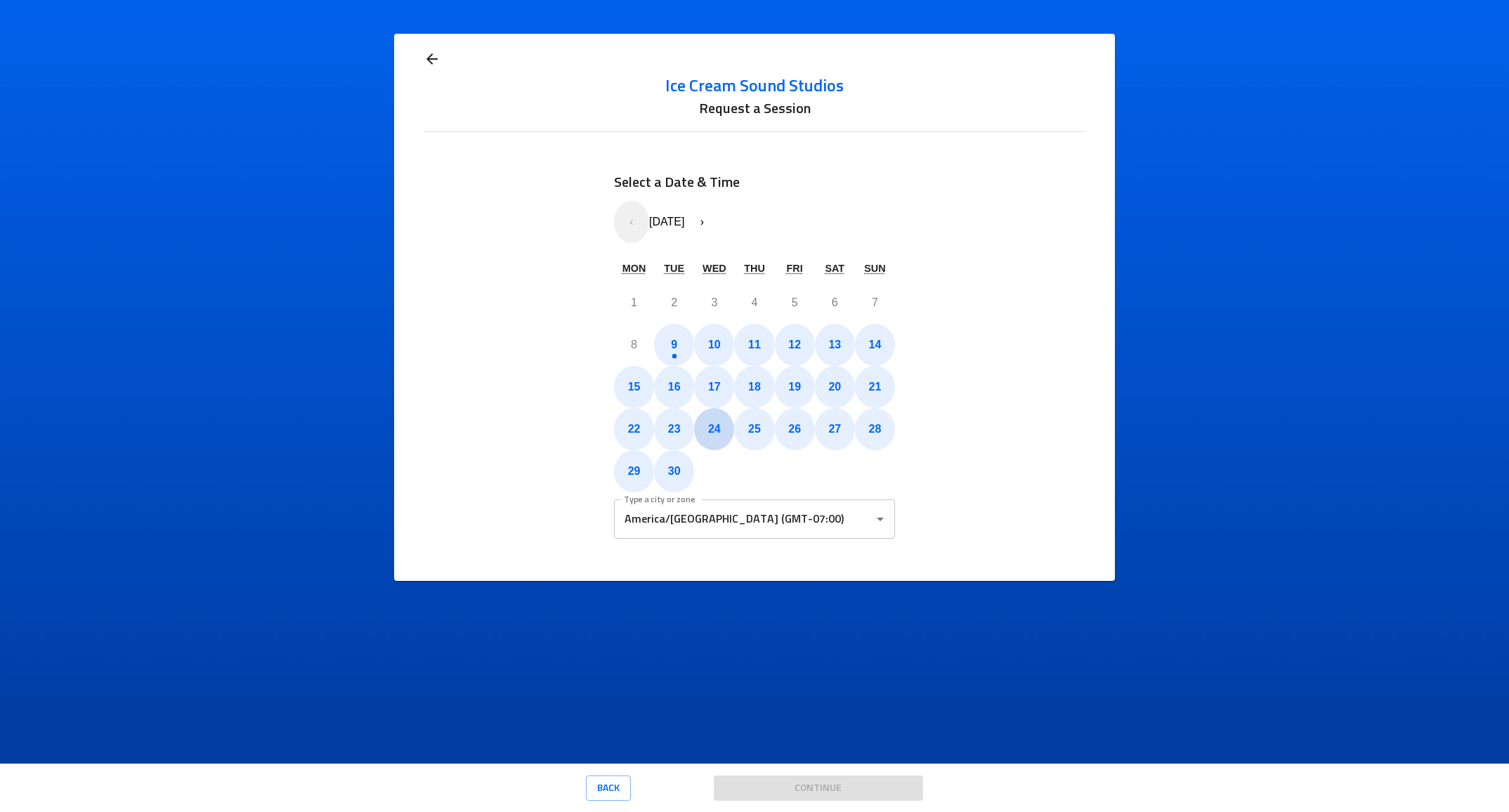
click at [633, 434] on abbr "22" at bounding box center [634, 429] width 13 height 12
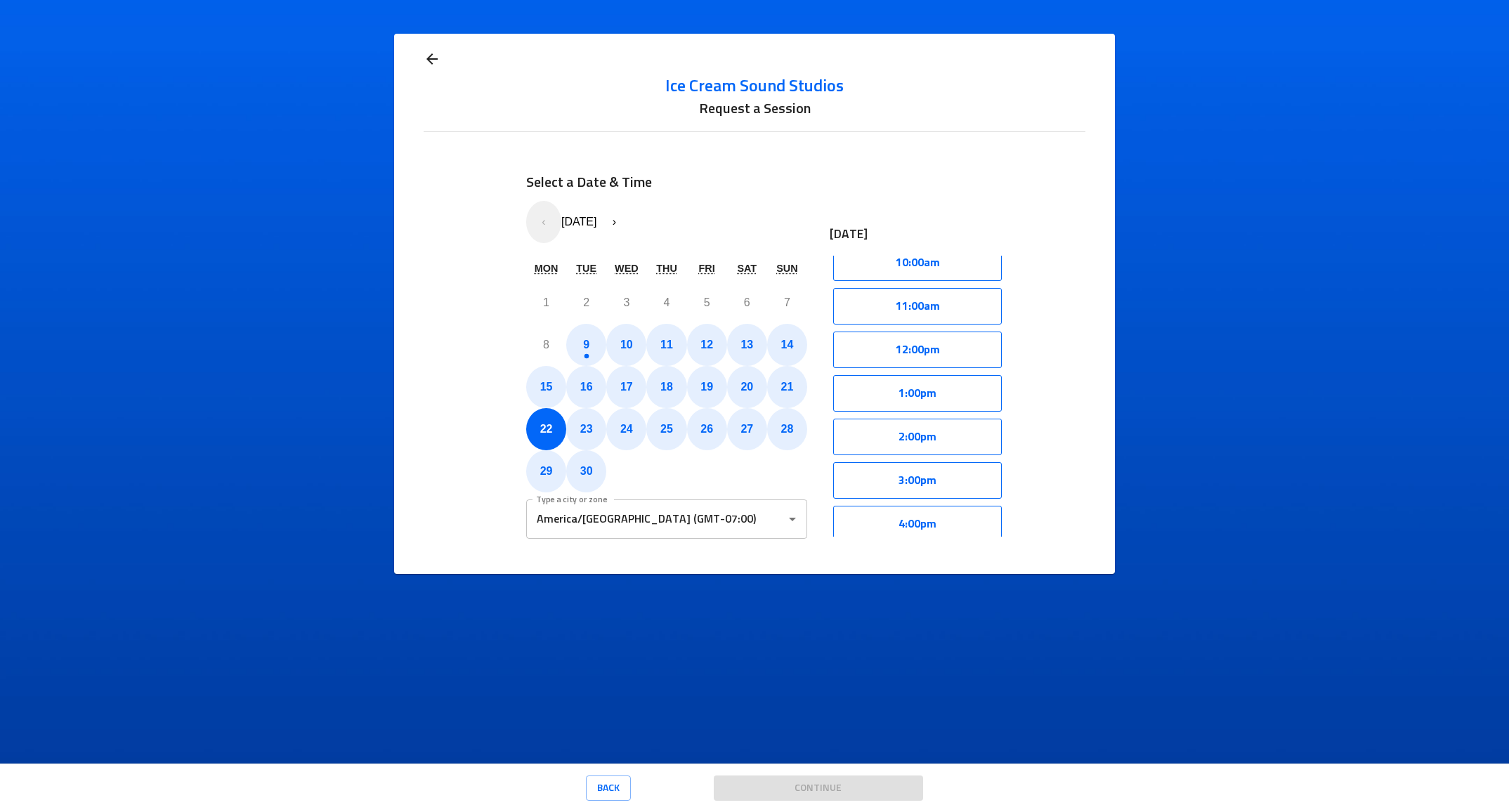
scroll to position [442, 0]
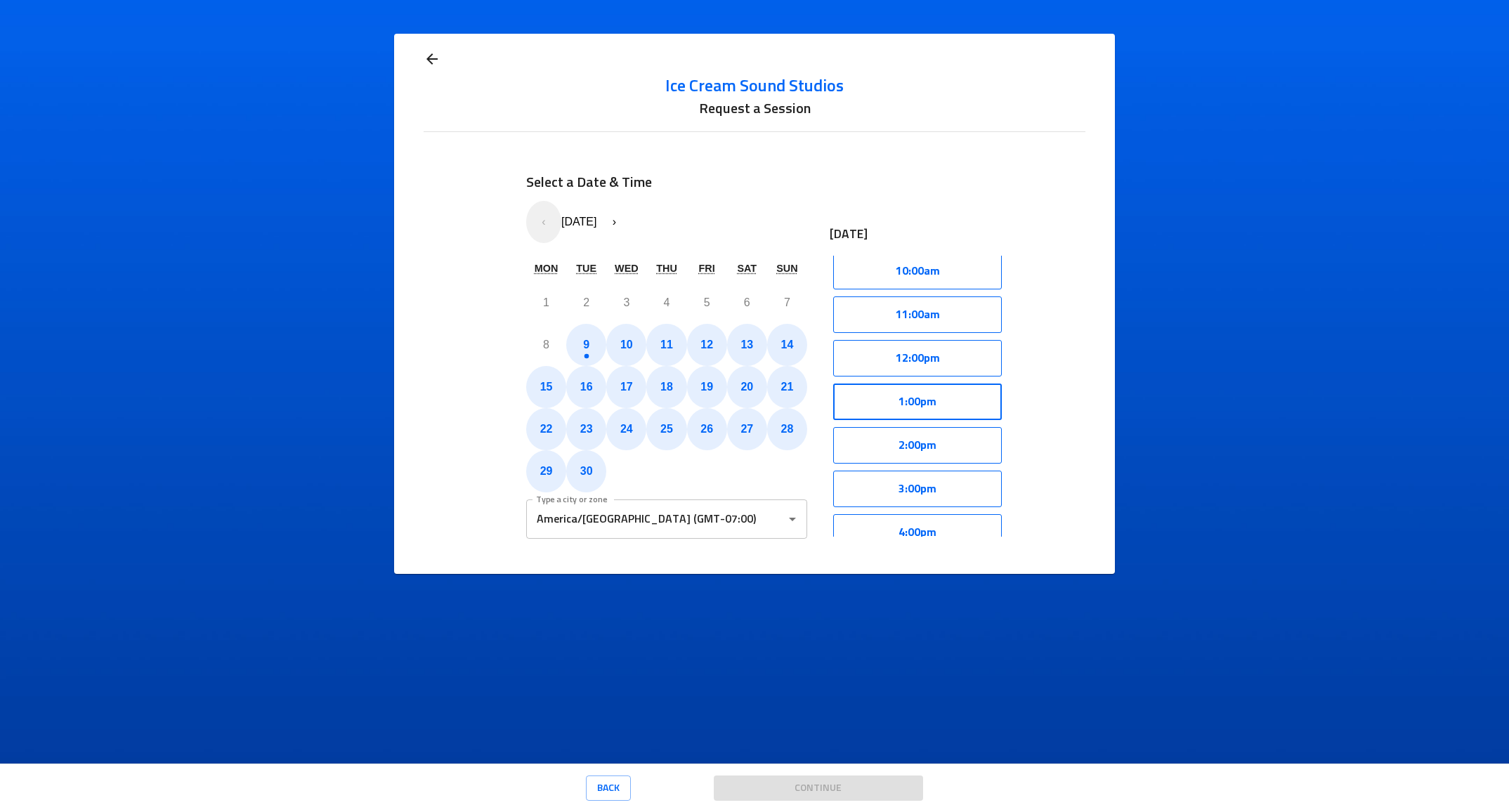
click at [971, 399] on button "1:00pm" at bounding box center [917, 402] width 169 height 36
click at [967, 402] on button "Select" at bounding box center [962, 402] width 80 height 36
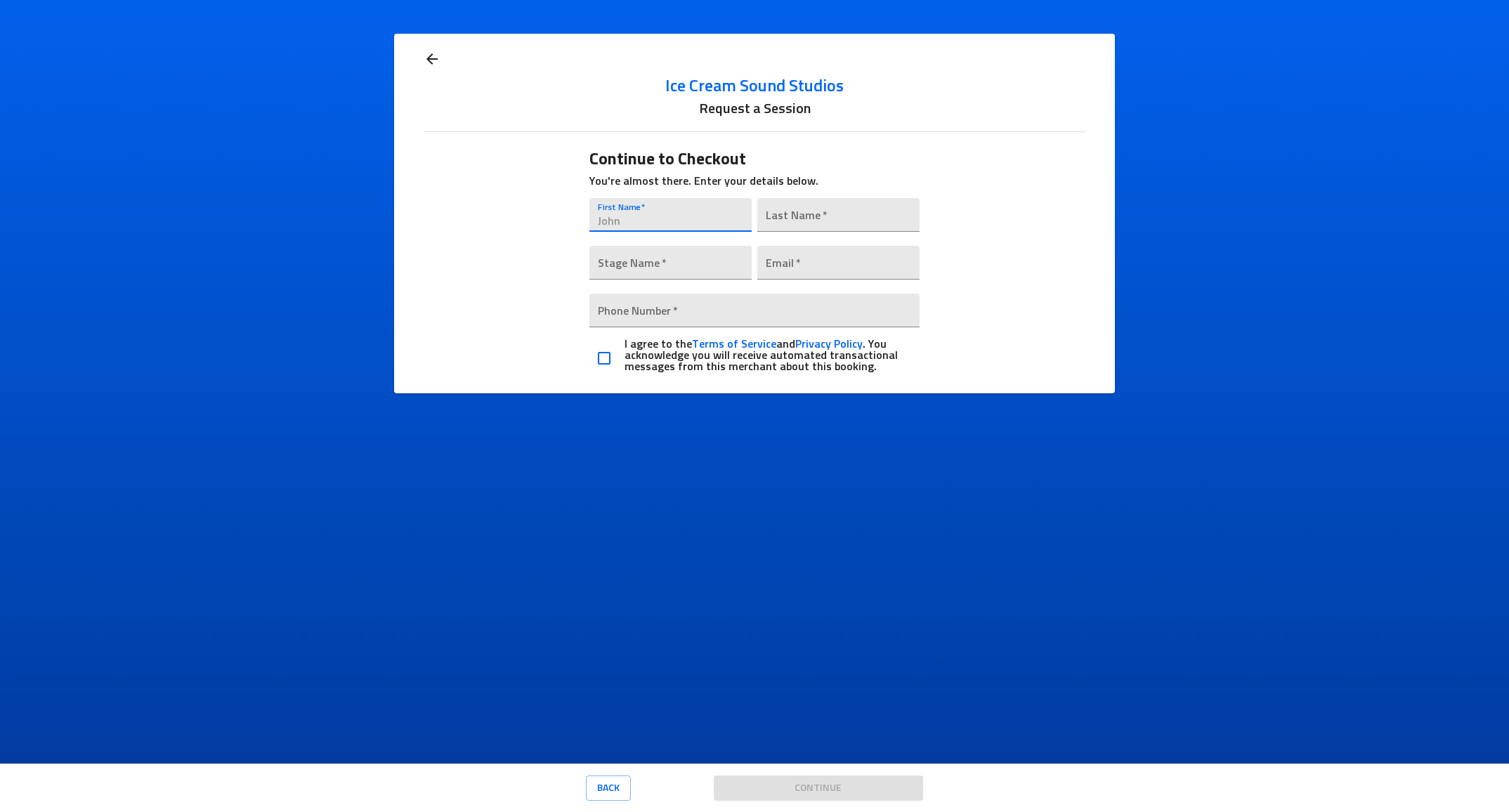
click at [640, 215] on input "text" at bounding box center [670, 215] width 163 height 34
type input "[PERSON_NAME]"
type input "[EMAIL_ADDRESS][DOMAIN_NAME]"
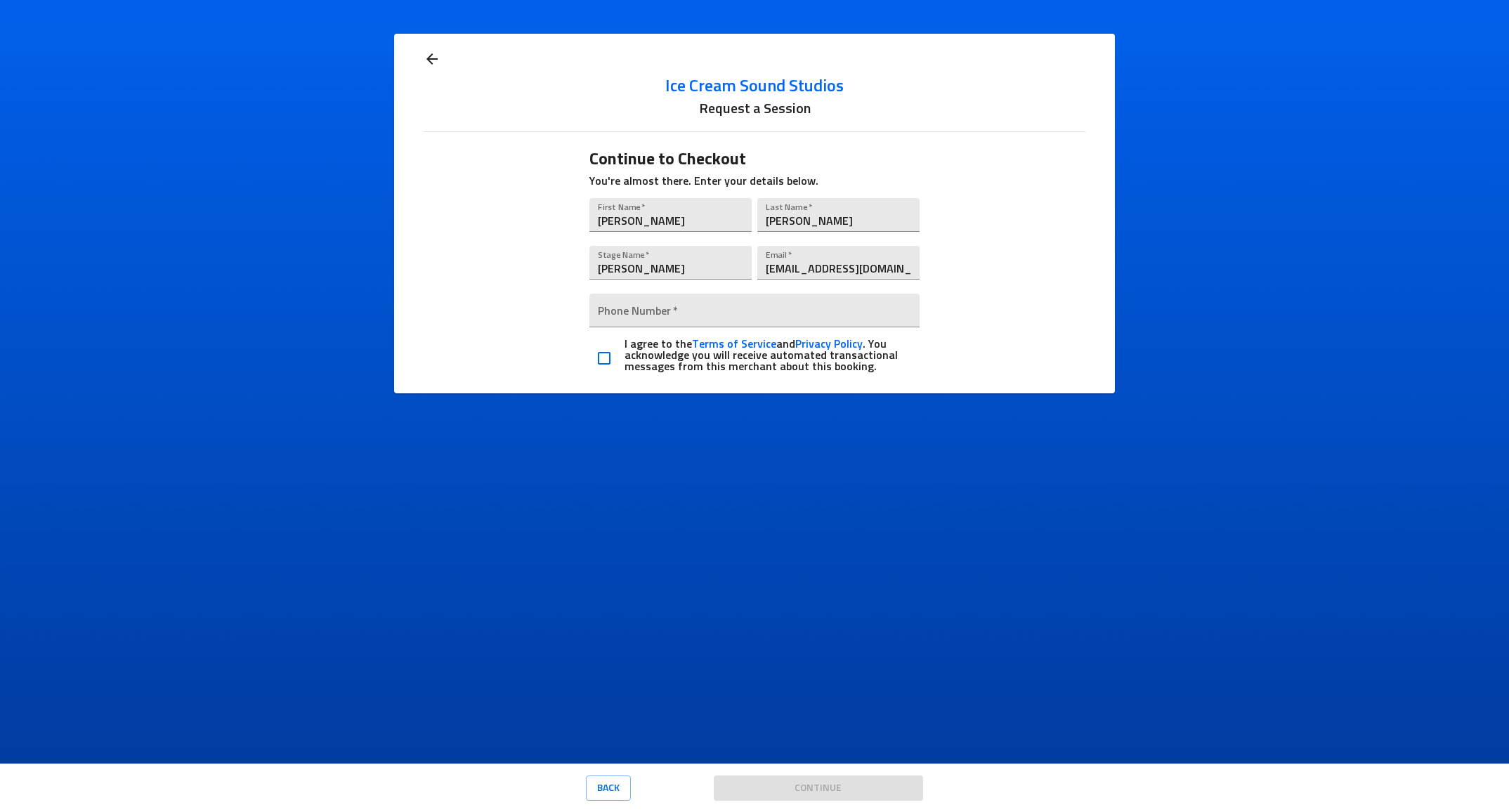
type input "[PHONE_NUMBER]"
click at [605, 361] on input "checkbox" at bounding box center [604, 358] width 30 height 30
checkbox input "true"
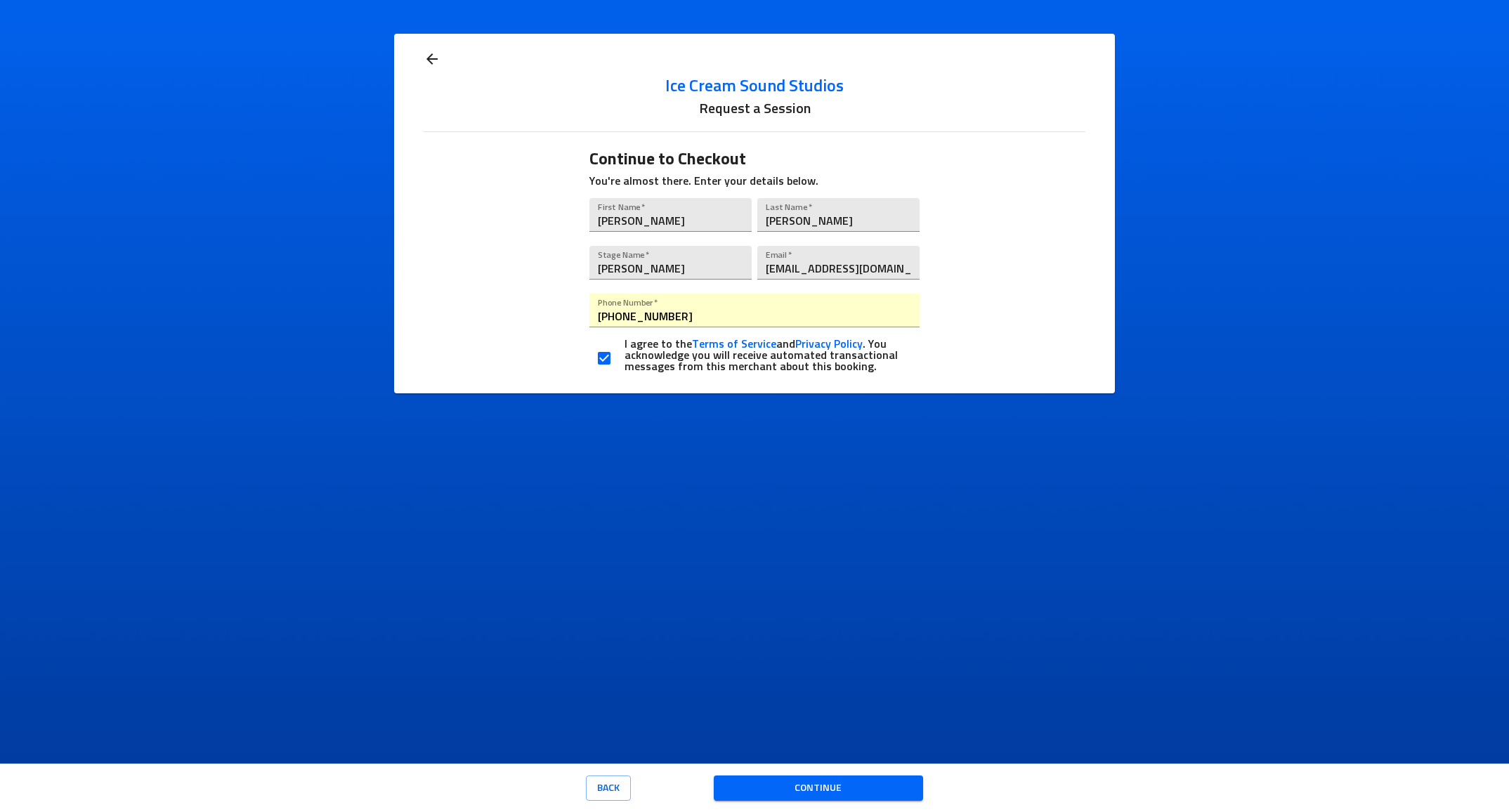
click at [814, 788] on span "Continue" at bounding box center [818, 789] width 187 height 18
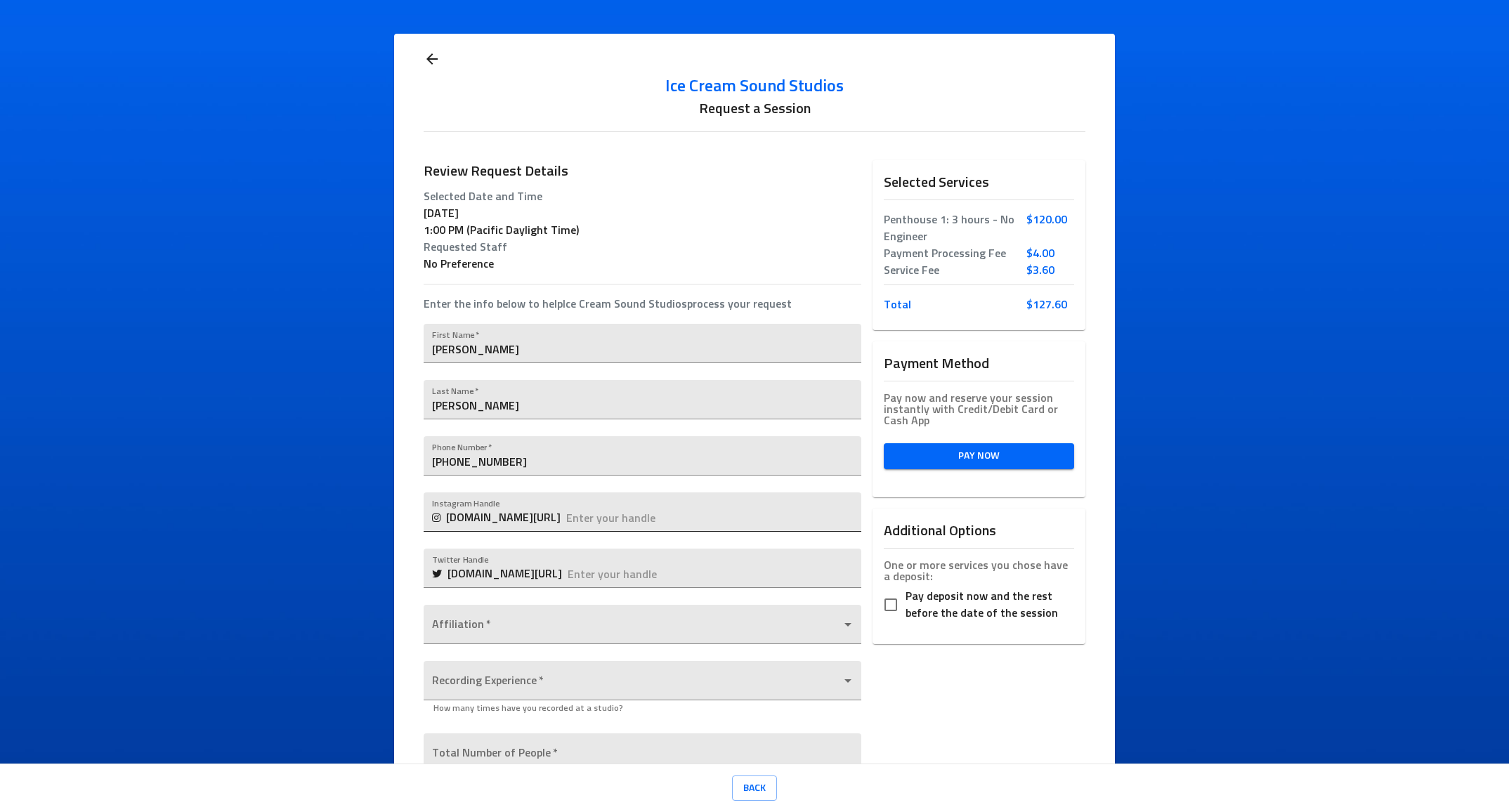
click at [652, 514] on input "text" at bounding box center [714, 512] width 295 height 39
type input "djroueche"
click at [661, 634] on body "Ice Cream Sound Studios Request a Session Review Request Details Selected Date …" at bounding box center [754, 406] width 1509 height 812
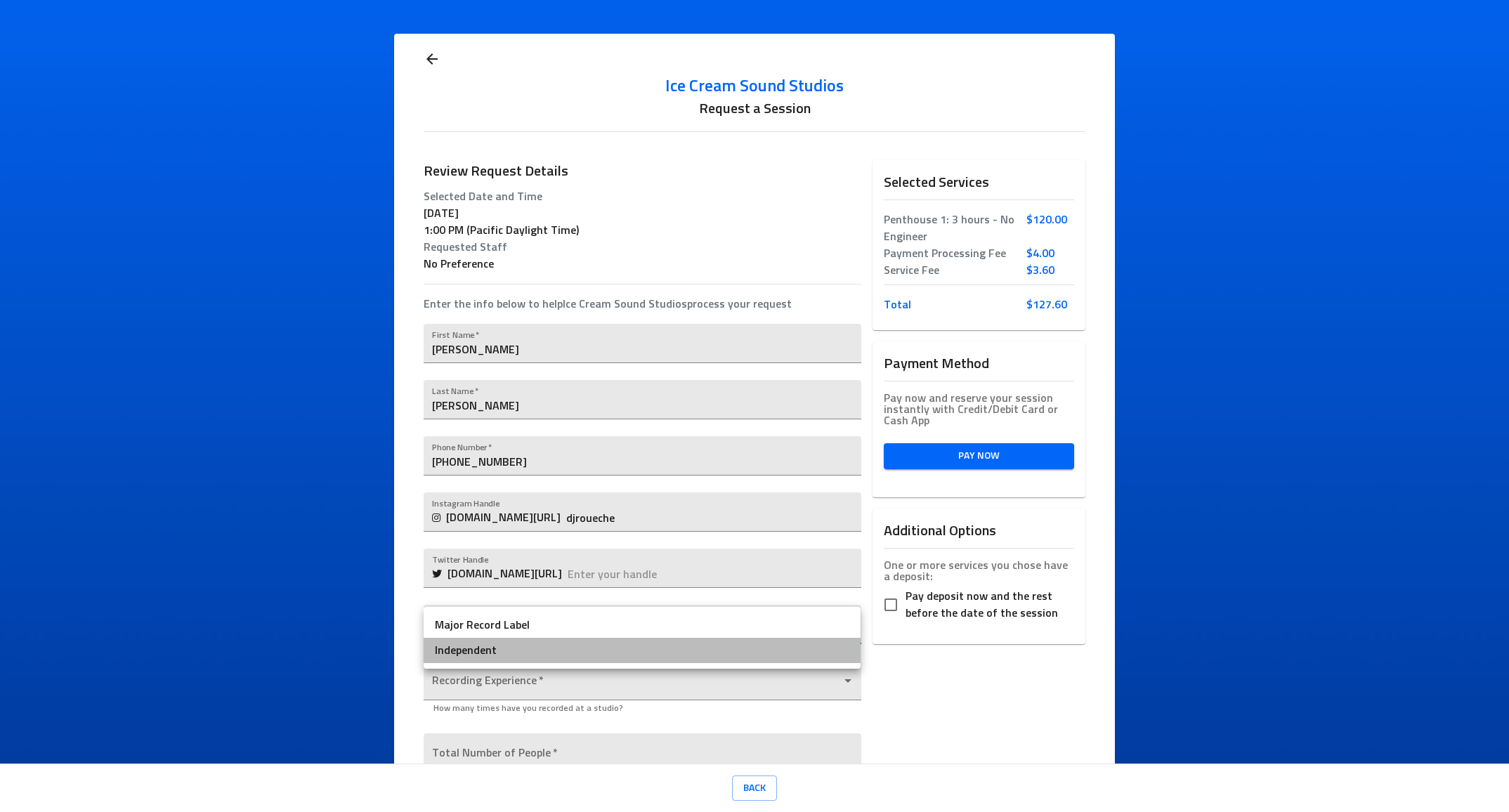
click at [656, 650] on li "Independent" at bounding box center [641, 650] width 437 height 25
type input "Independent"
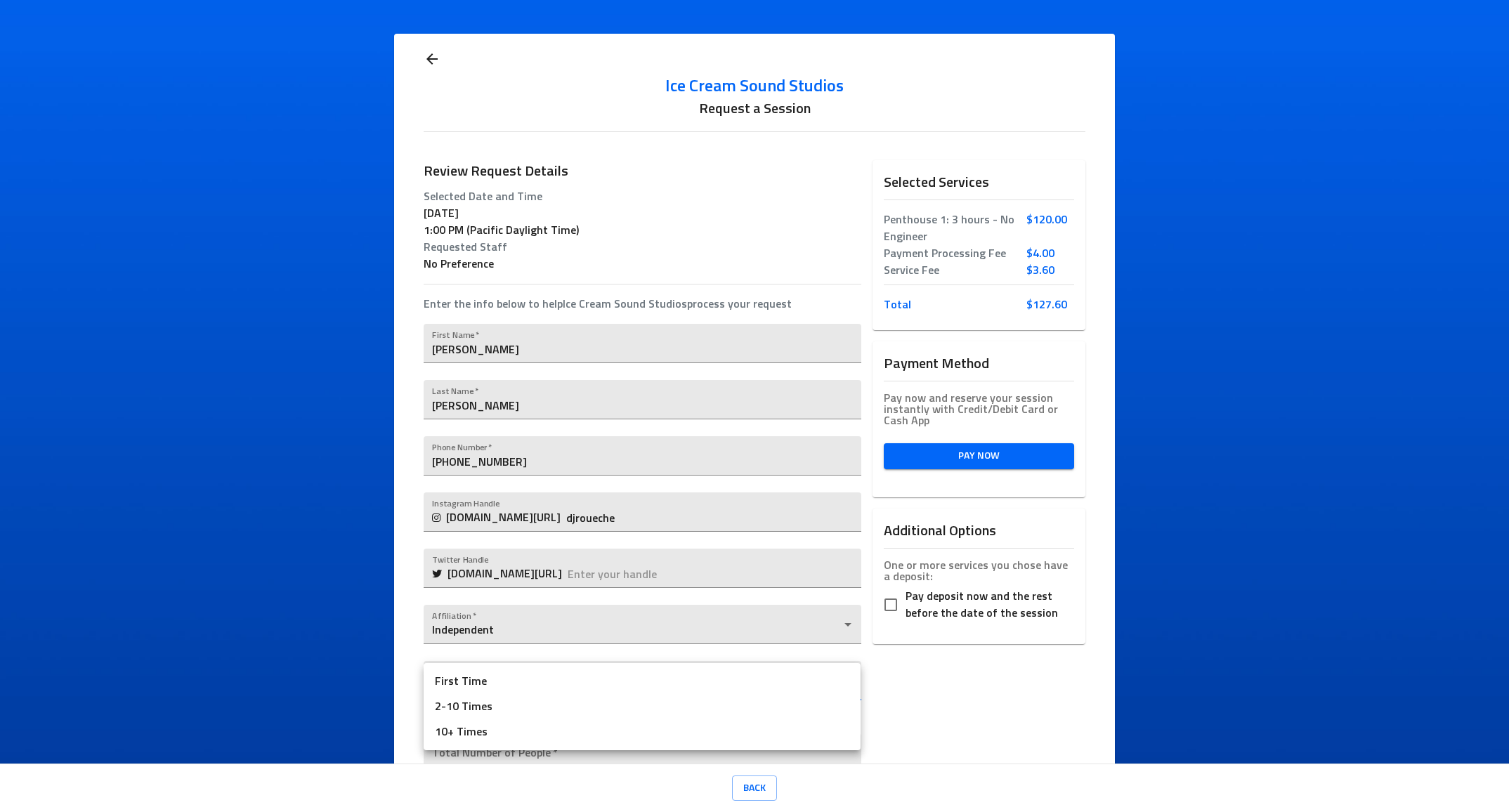
click at [666, 685] on body "Ice Cream Sound Studios Request a Session Review Request Details Selected Date …" at bounding box center [754, 406] width 1509 height 812
click at [641, 726] on li "10+ Times" at bounding box center [641, 732] width 437 height 25
type input "10+ Times"
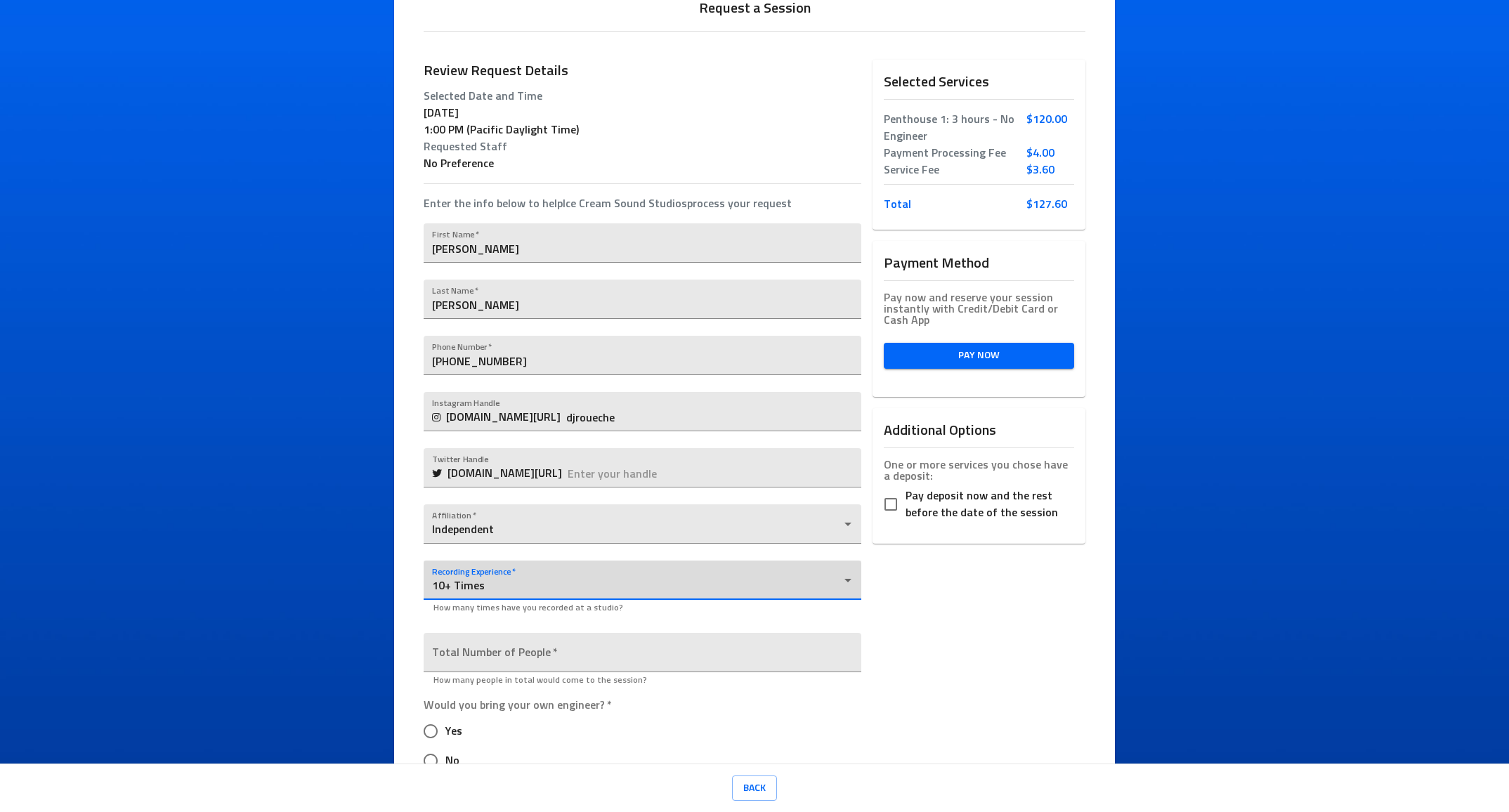
scroll to position [156, 0]
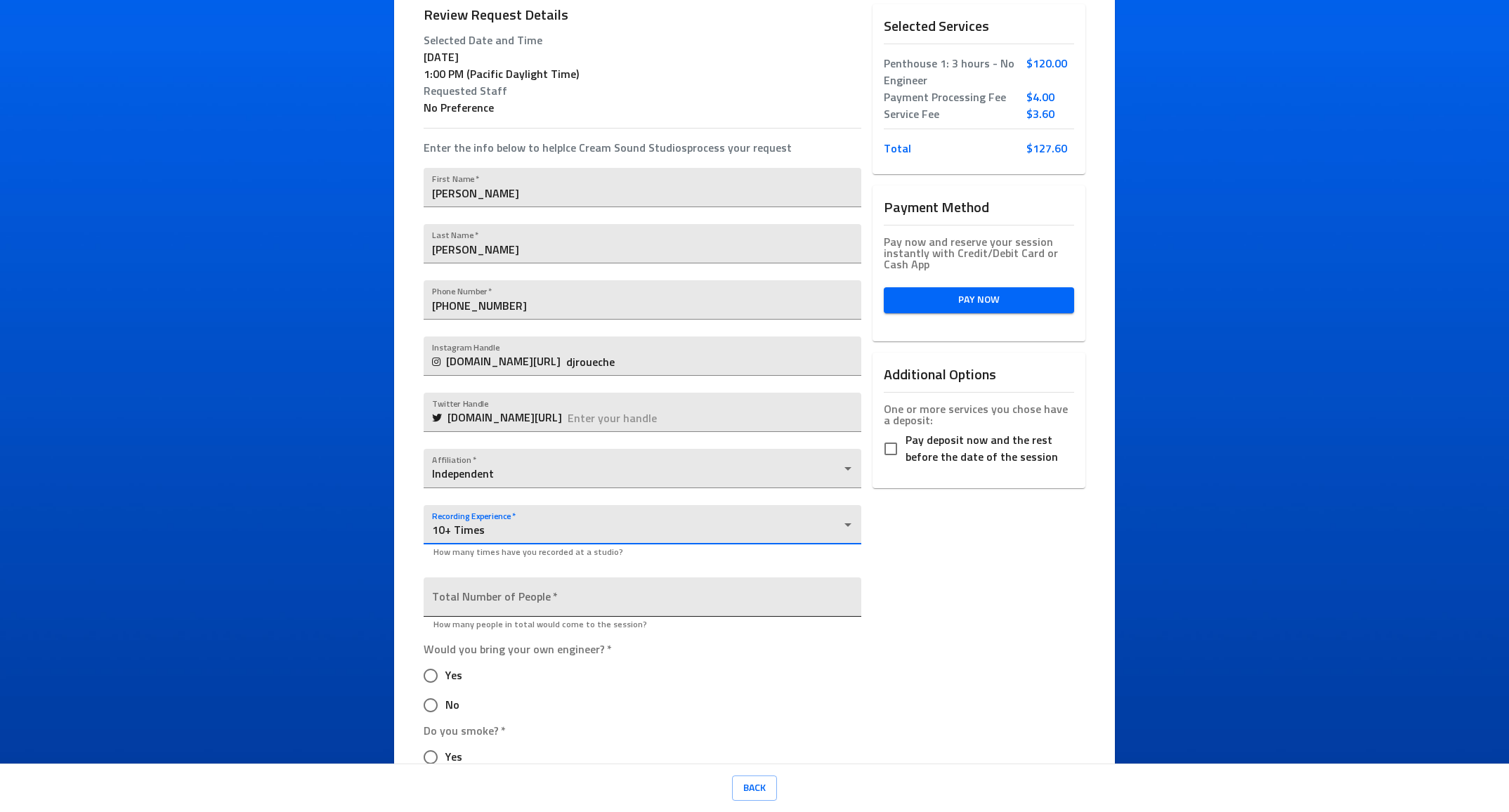
click at [705, 598] on input "number" at bounding box center [641, 597] width 437 height 39
type input "4"
click at [428, 675] on input "Yes" at bounding box center [431, 675] width 30 height 30
radio input "true"
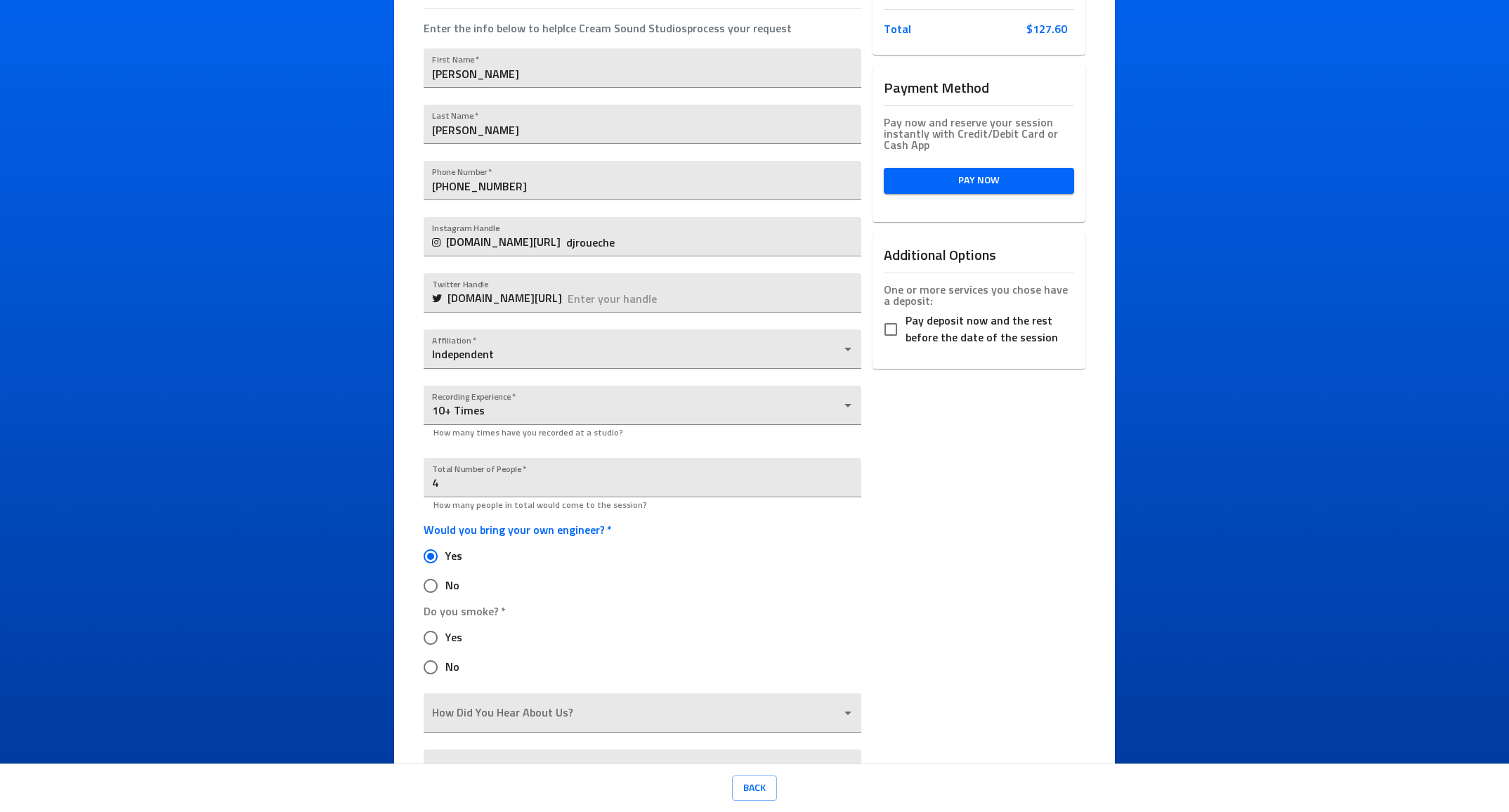
scroll to position [279, 0]
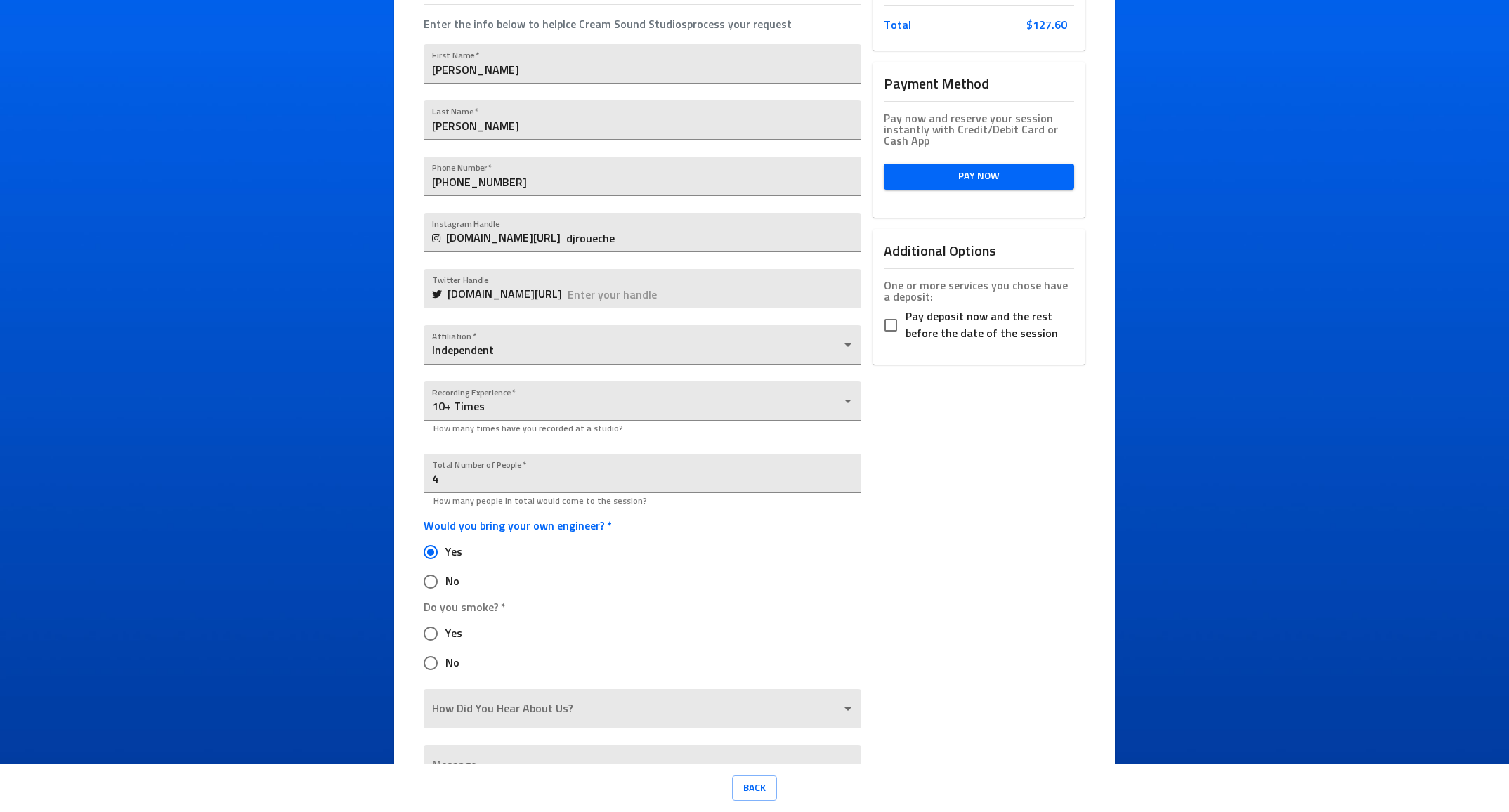
click at [430, 664] on input "No" at bounding box center [431, 663] width 30 height 30
radio input "true"
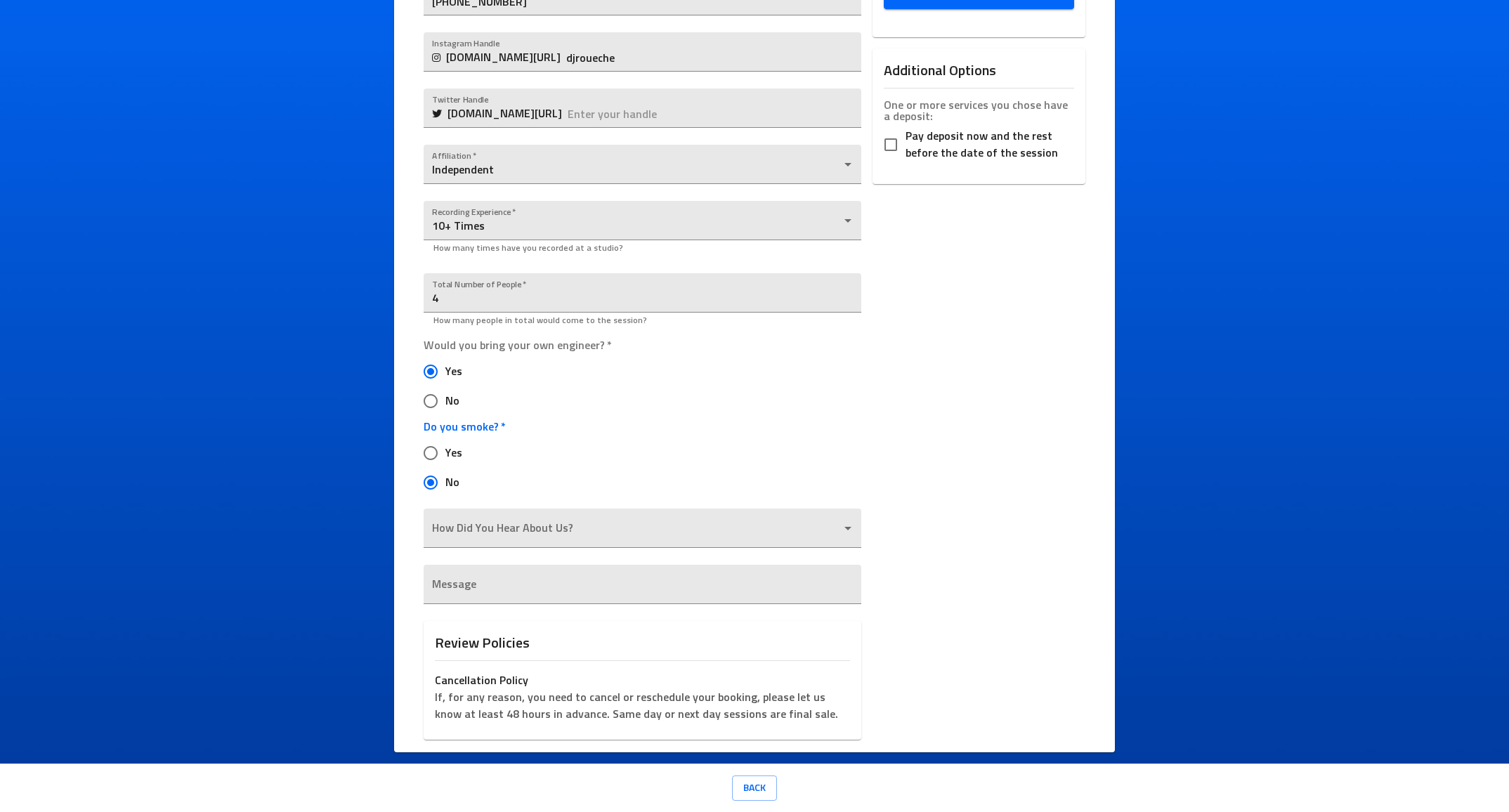
scroll to position [482, 0]
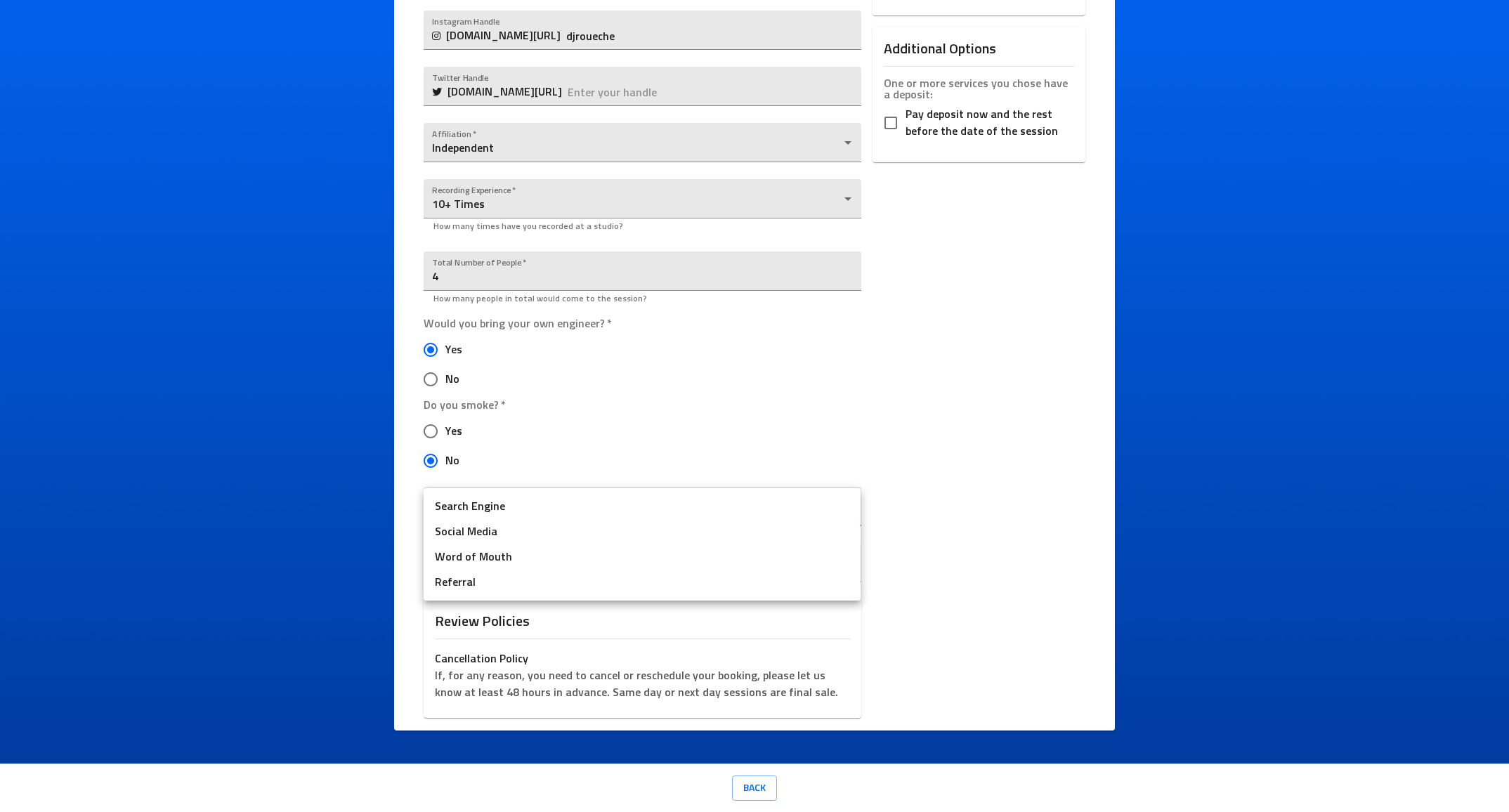
click at [844, 504] on body "Ice Cream Sound Studios Request a Session Review Request Details Selected Date …" at bounding box center [754, 406] width 1509 height 812
click at [844, 505] on li "Search Engine" at bounding box center [641, 506] width 437 height 25
type input "Search Engine"
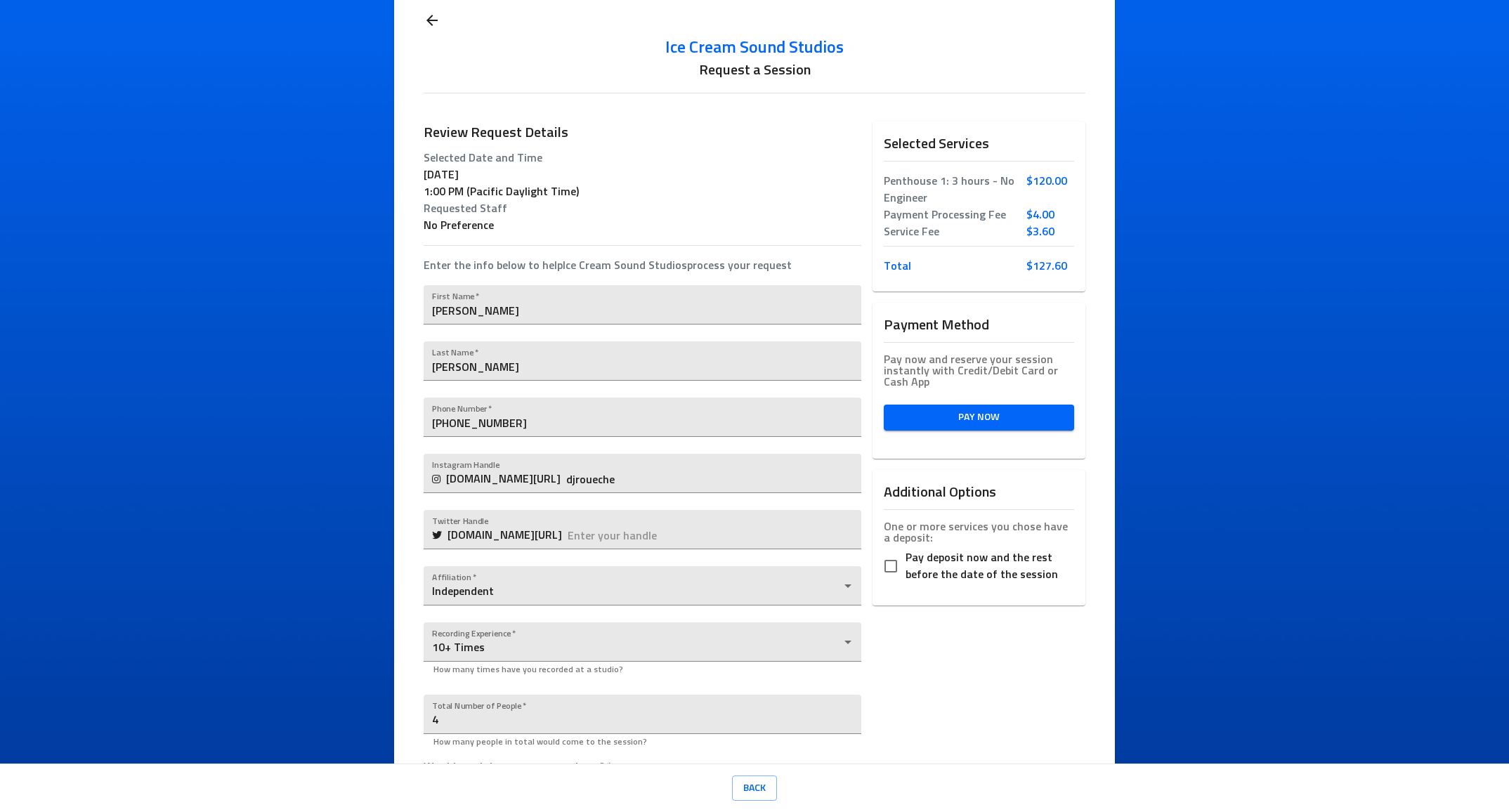
scroll to position [0, 0]
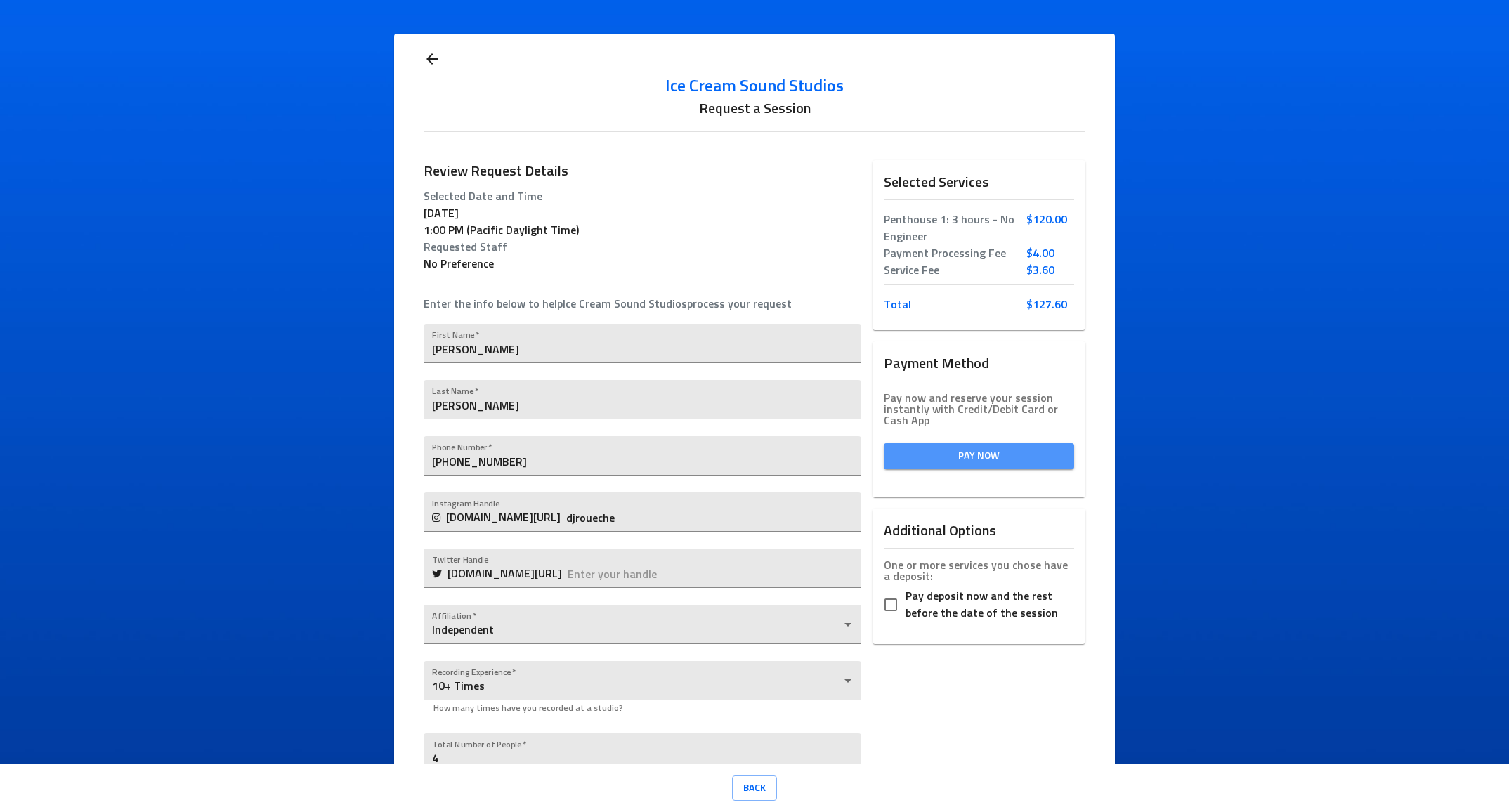
click at [982, 463] on span "Pay Now" at bounding box center [979, 456] width 168 height 18
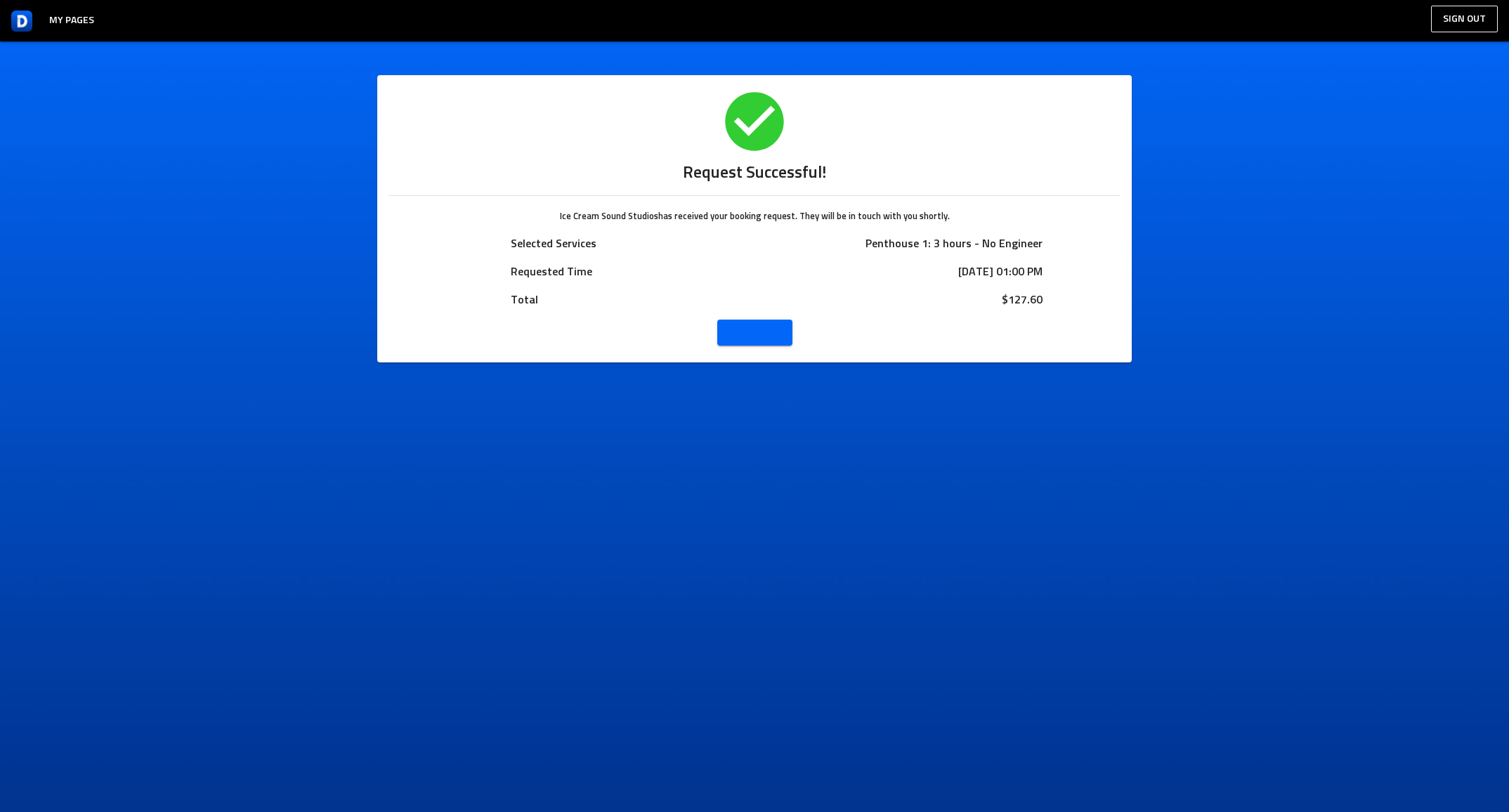
click at [765, 334] on span "My Profile" at bounding box center [754, 332] width 52 height 18
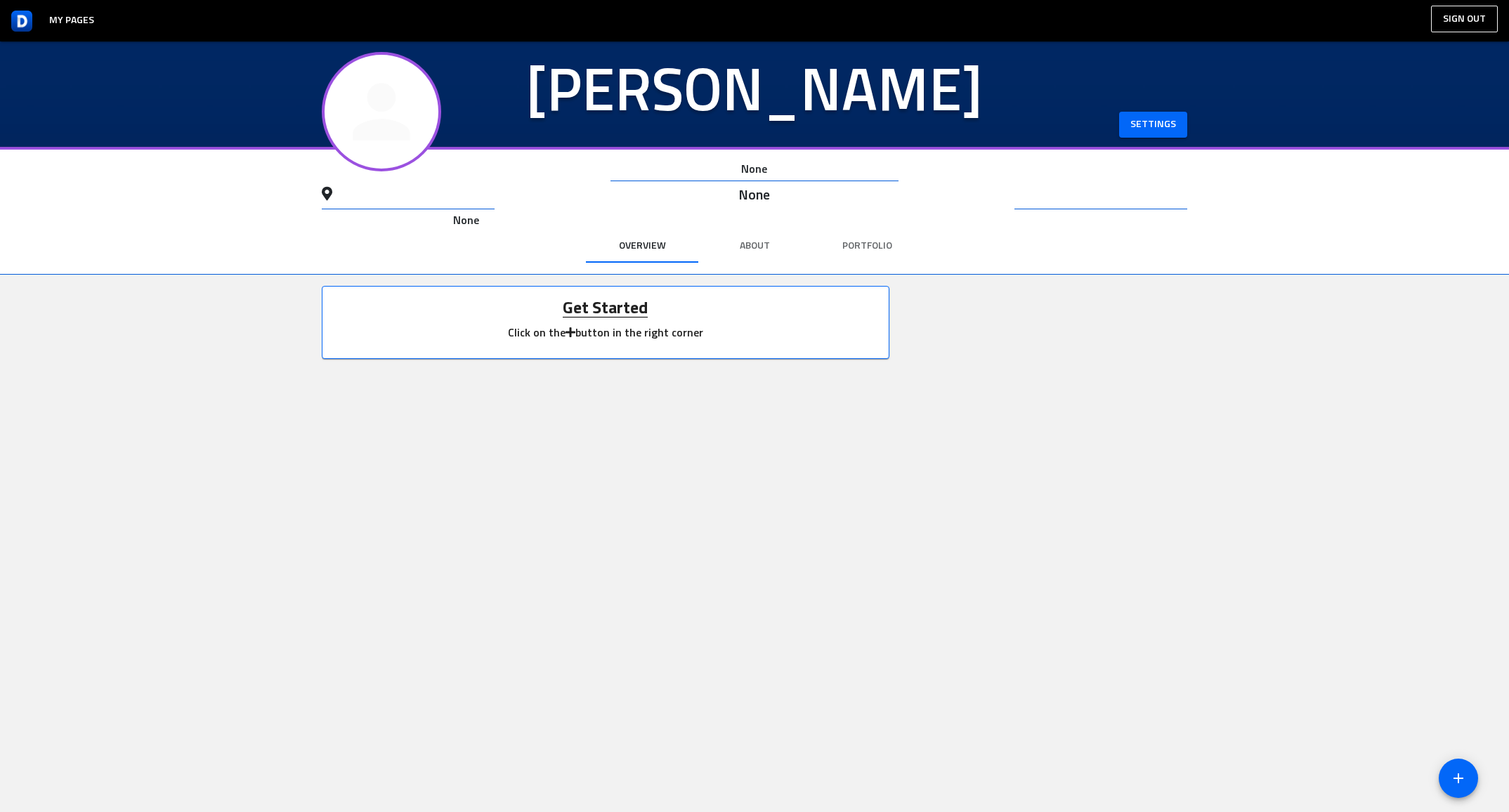
click at [1159, 130] on span "Settings" at bounding box center [1153, 125] width 46 height 18
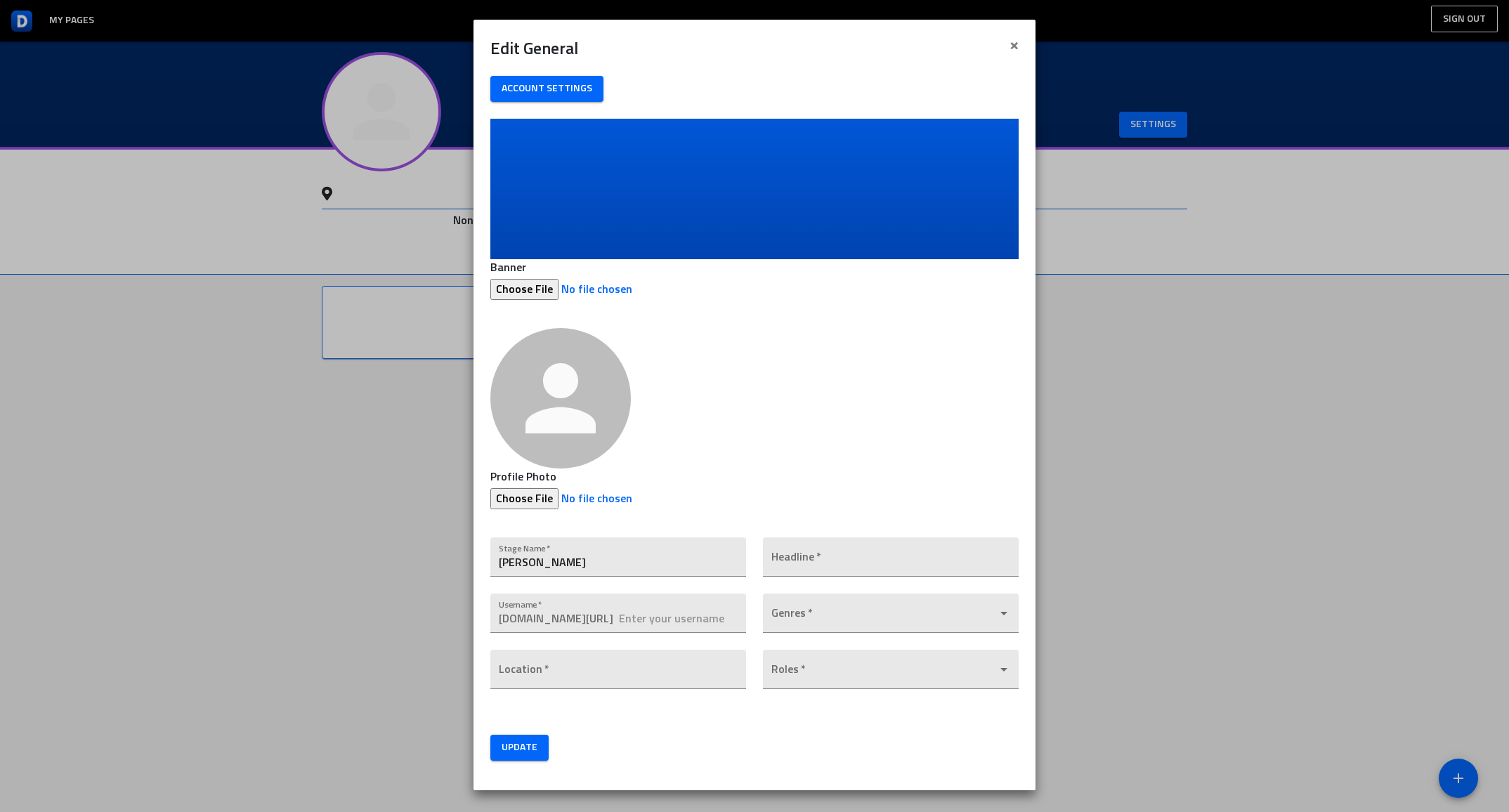
click at [1304, 422] on div "Edit General × Close Account Settings Banner Profile Photo Stage Name   * DJ Ro…" at bounding box center [754, 406] width 1509 height 812
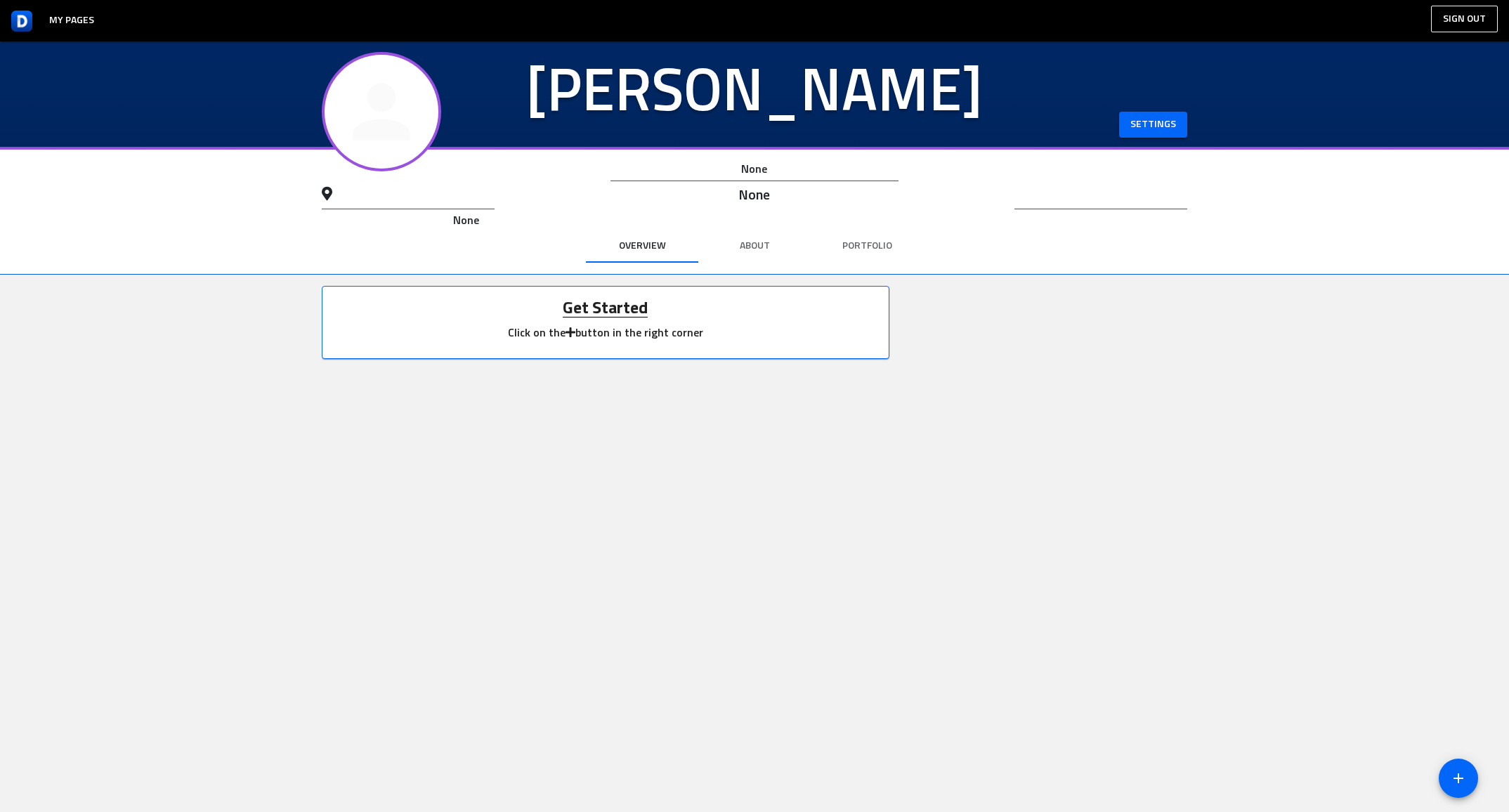
click at [74, 18] on link "My Pages" at bounding box center [72, 21] width 56 height 27
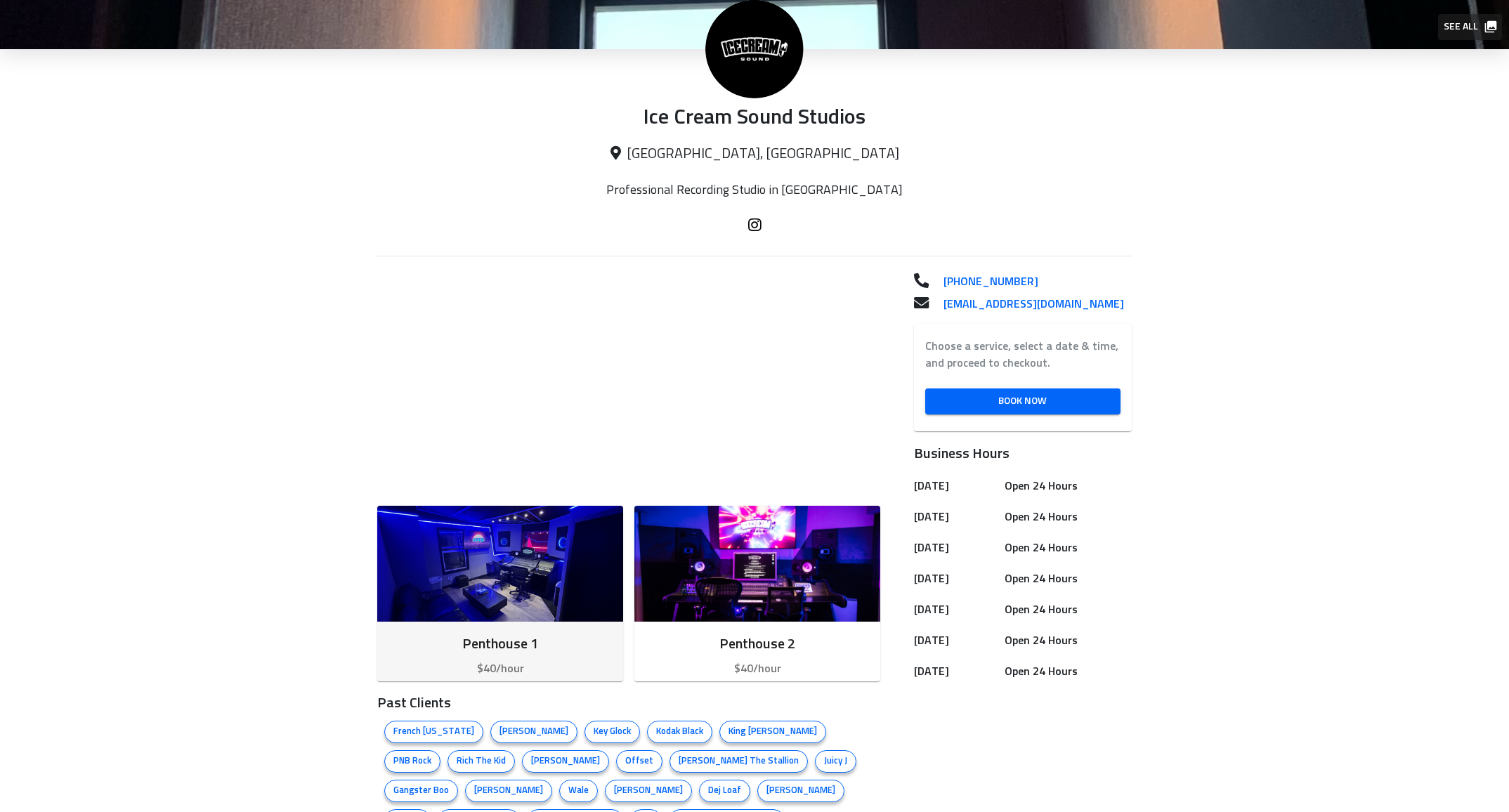
scroll to position [173, 0]
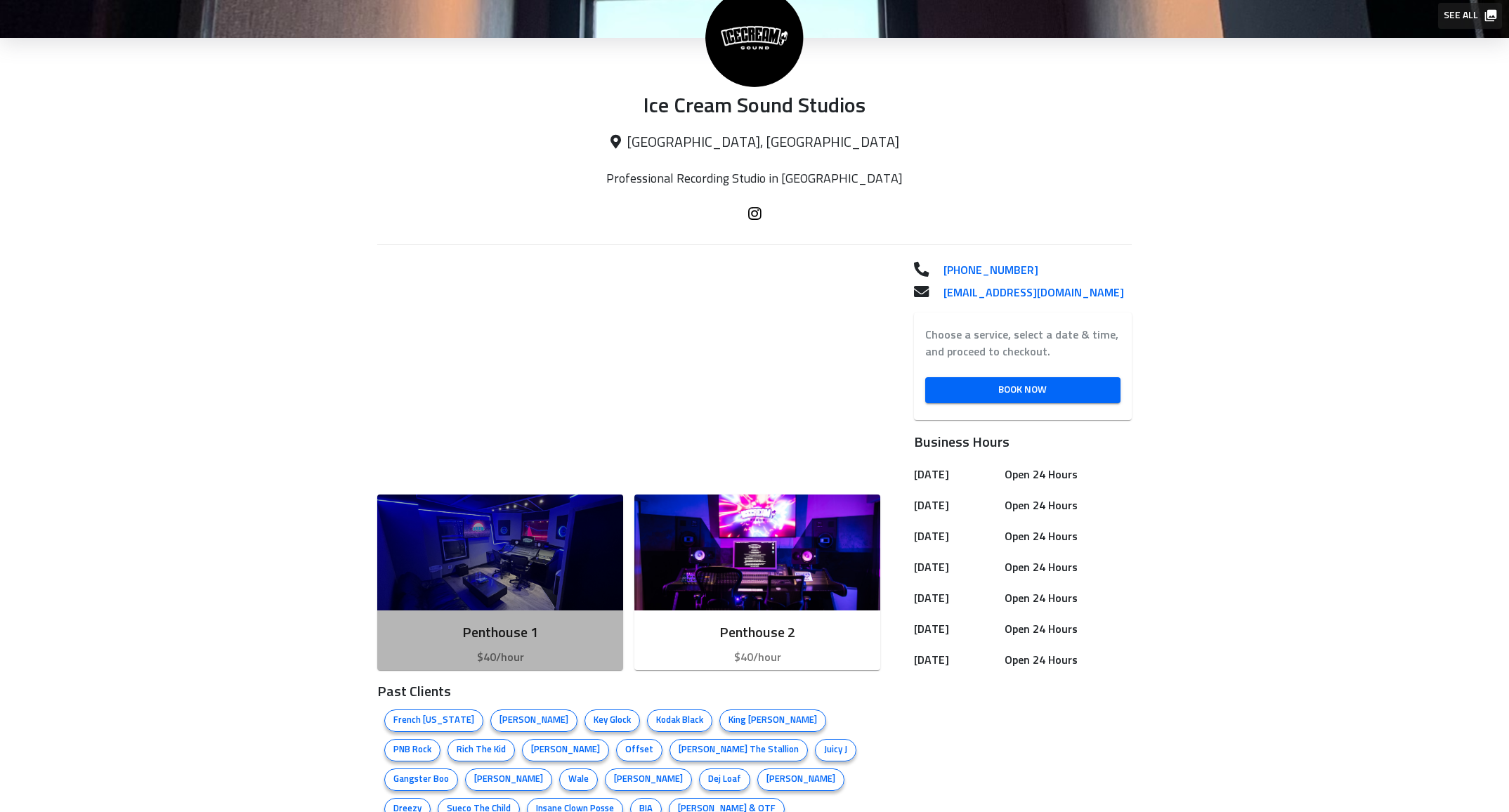
click at [474, 560] on img "button" at bounding box center [501, 553] width 246 height 116
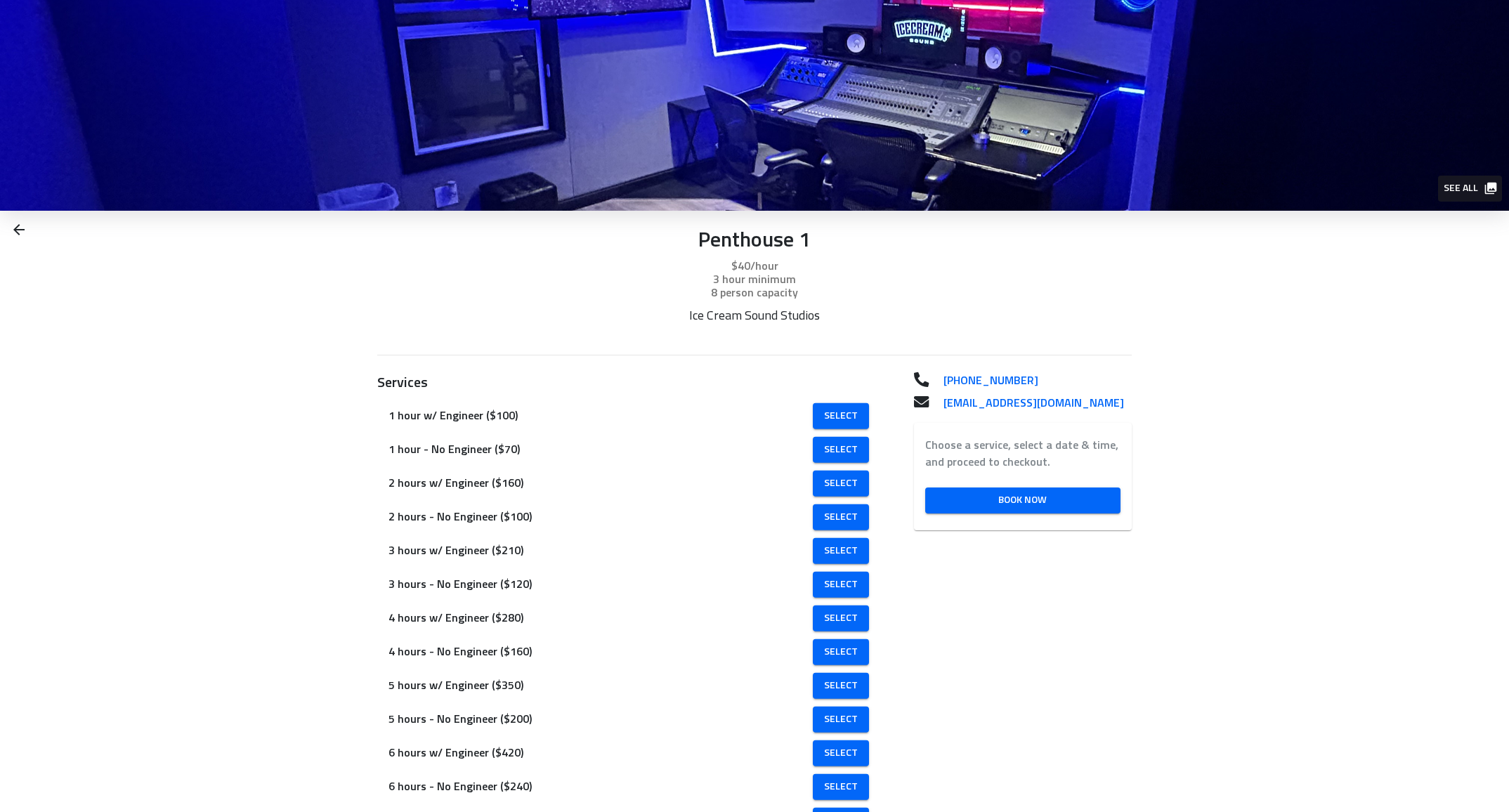
click at [1474, 187] on span "See all" at bounding box center [1470, 188] width 52 height 18
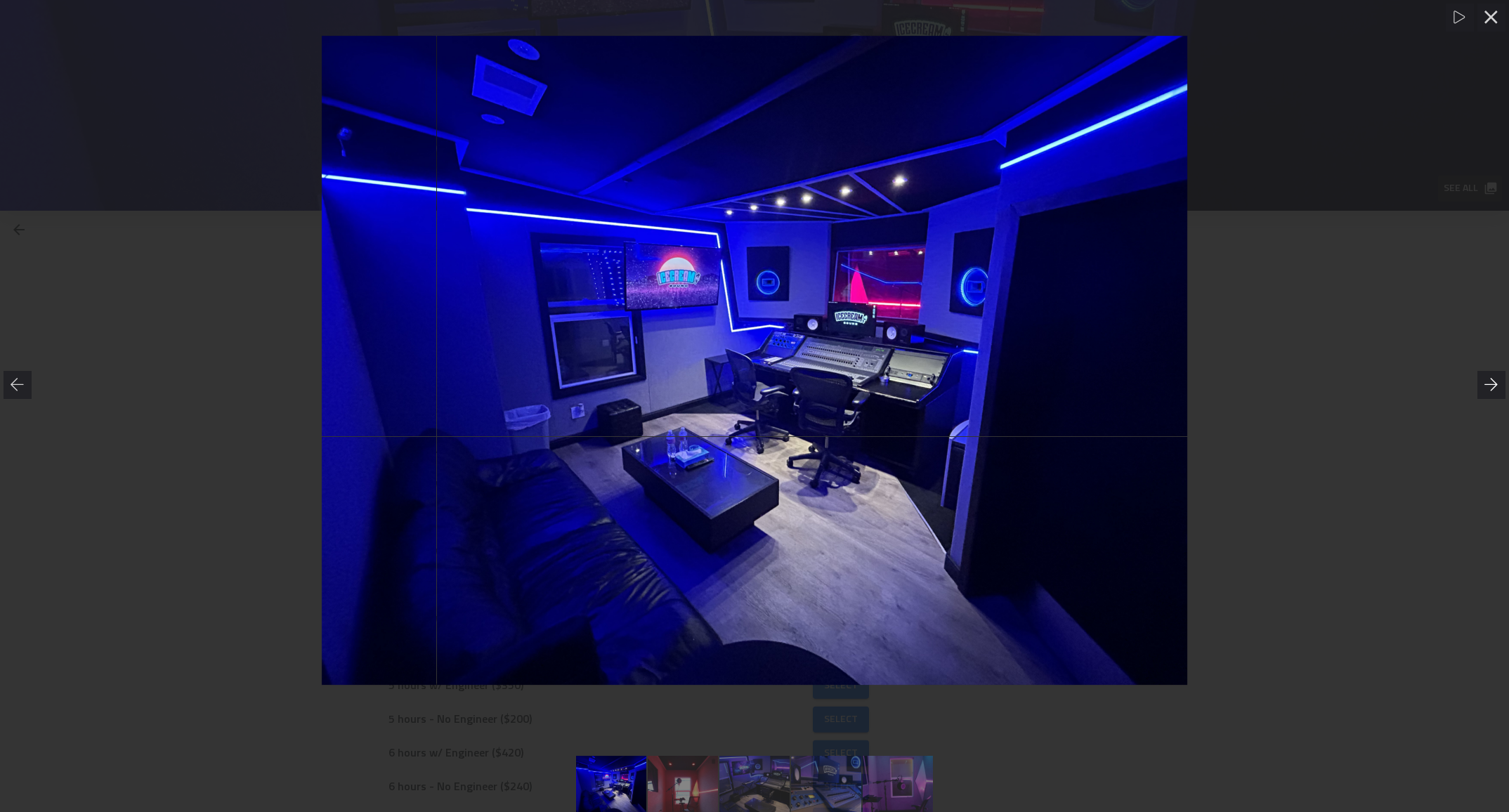
click at [1486, 386] on icon at bounding box center [1491, 385] width 14 height 14
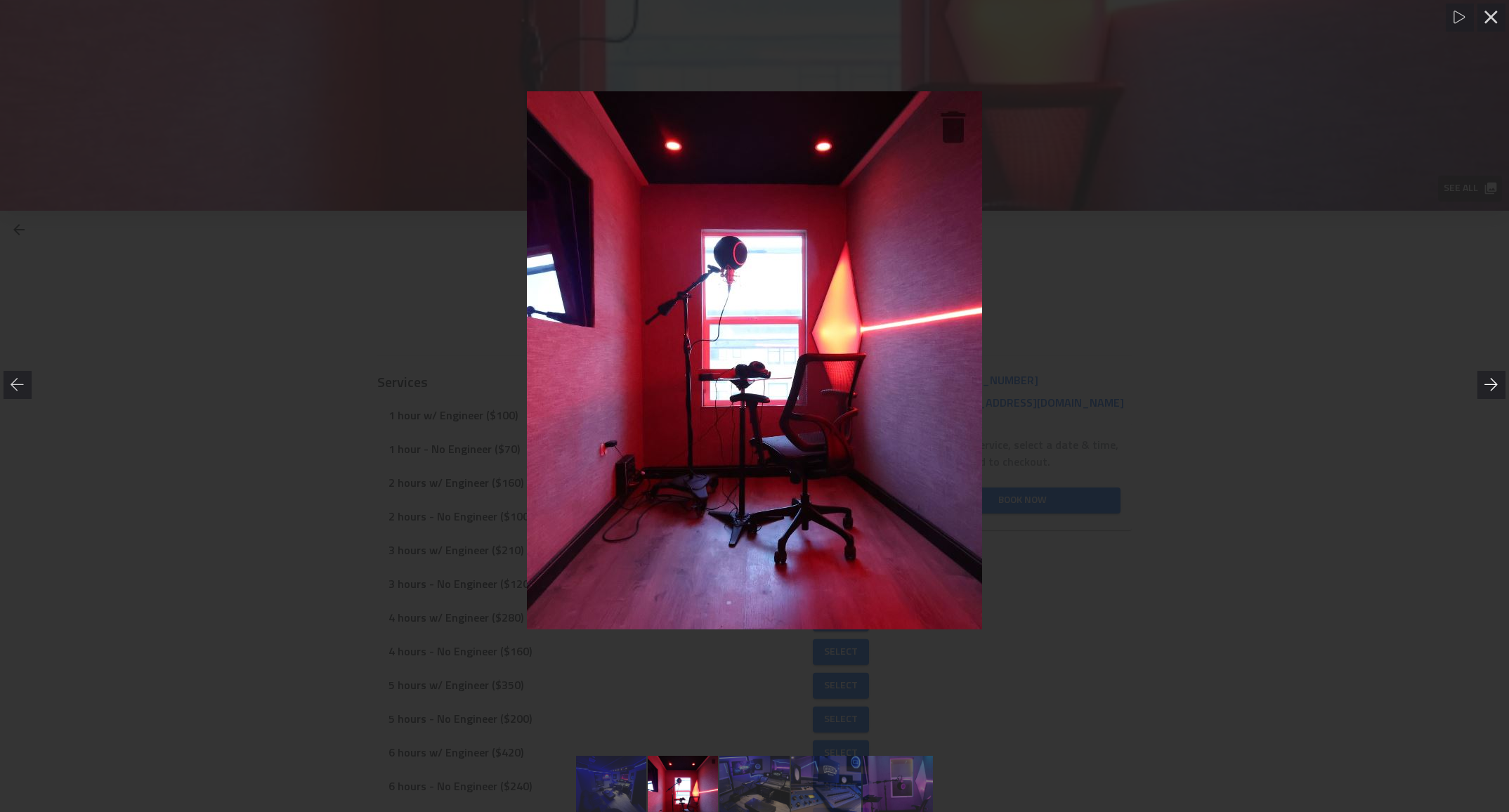
click at [1486, 386] on icon at bounding box center [1491, 385] width 14 height 14
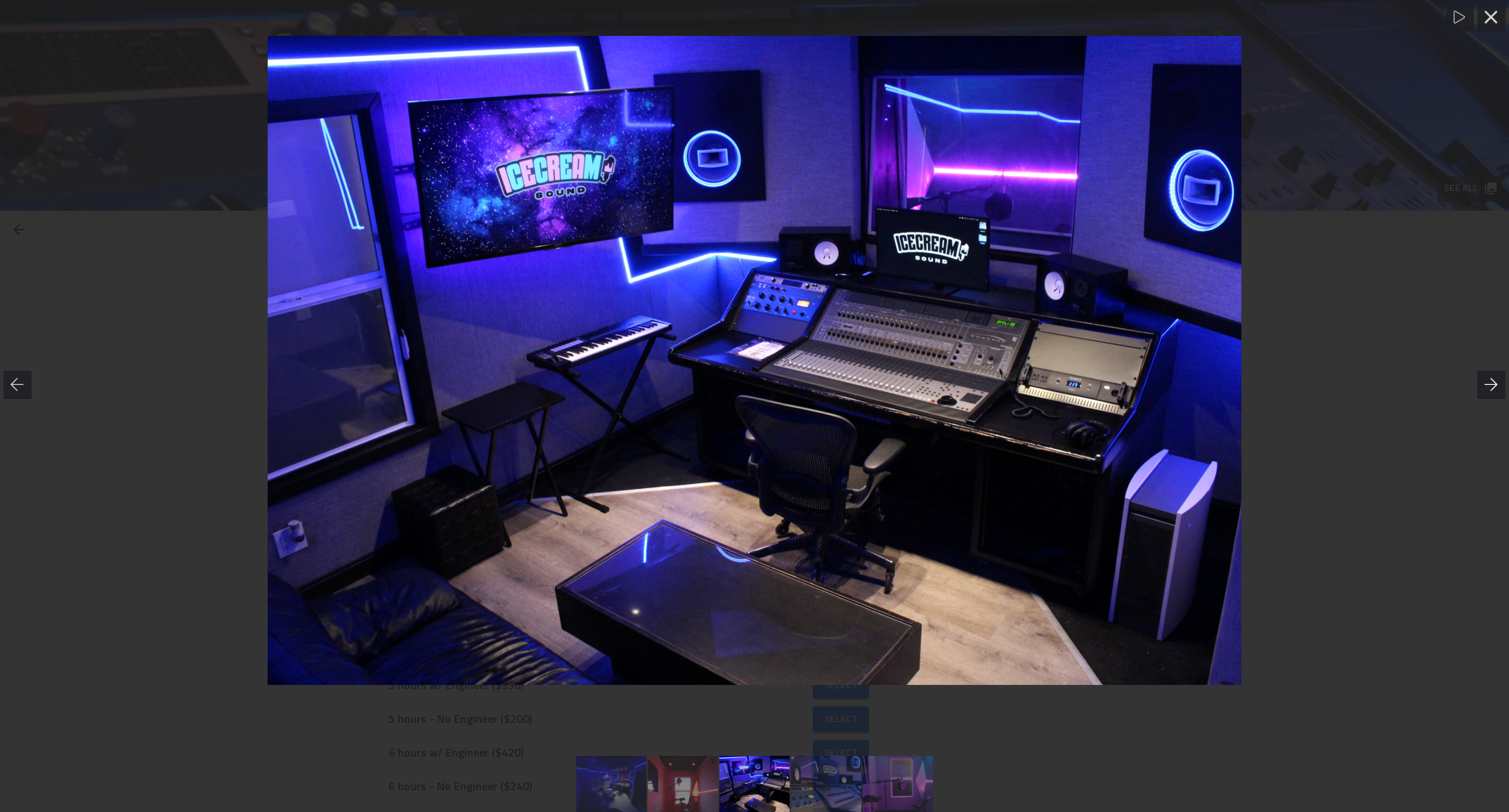
click at [1486, 386] on icon at bounding box center [1491, 385] width 14 height 14
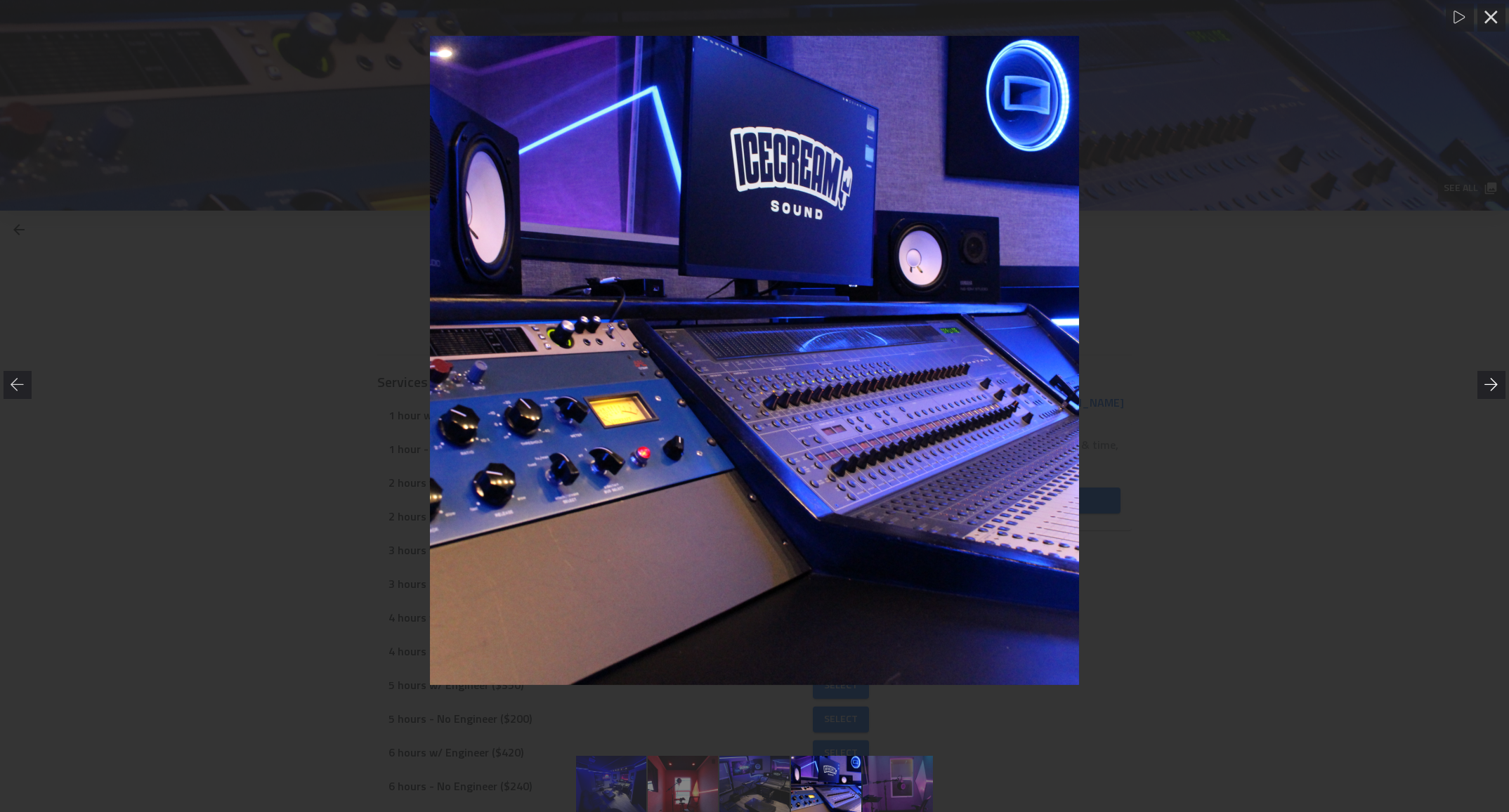
click at [1486, 386] on icon at bounding box center [1491, 385] width 14 height 14
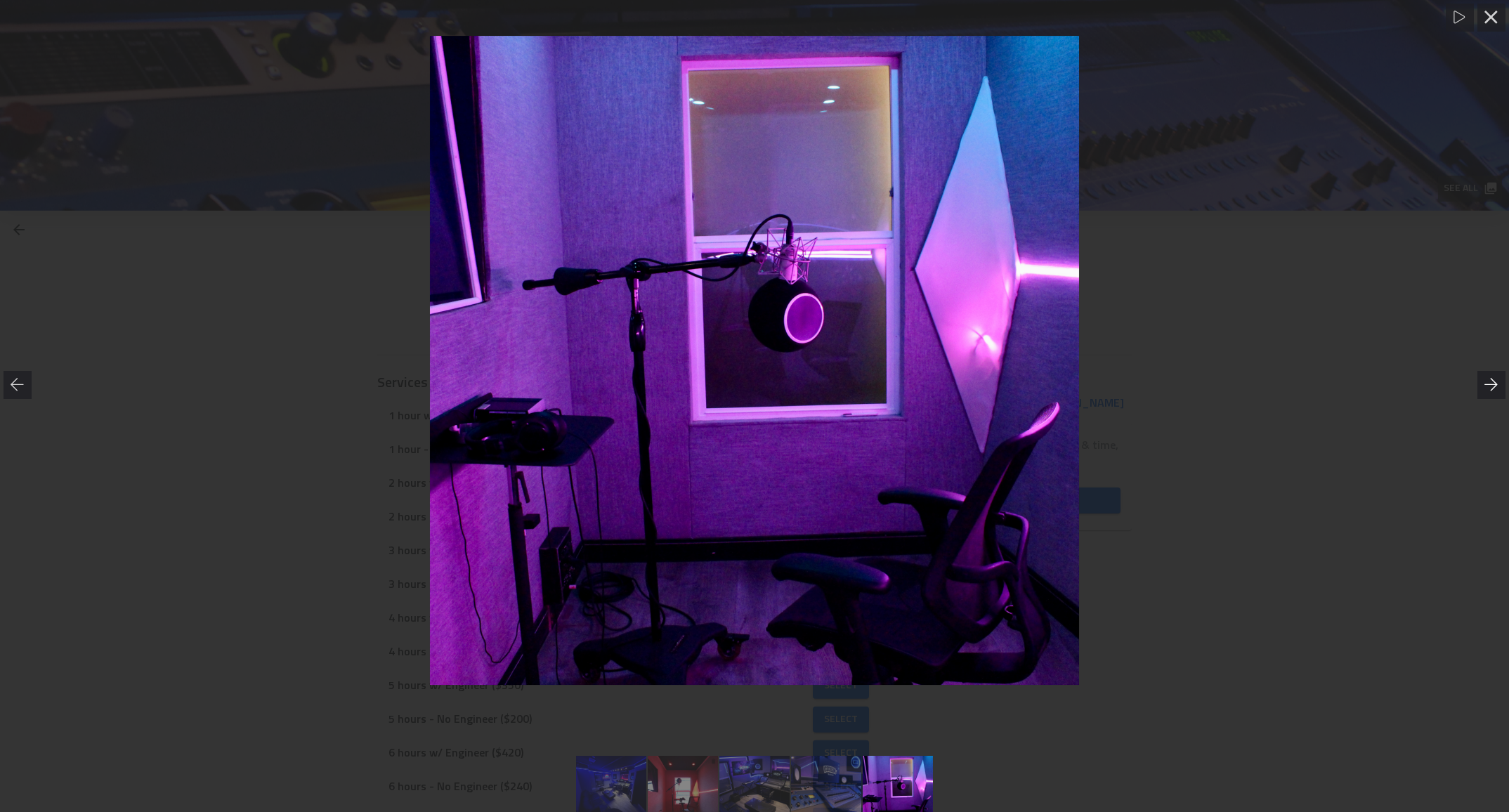
click at [1486, 386] on icon at bounding box center [1491, 385] width 14 height 14
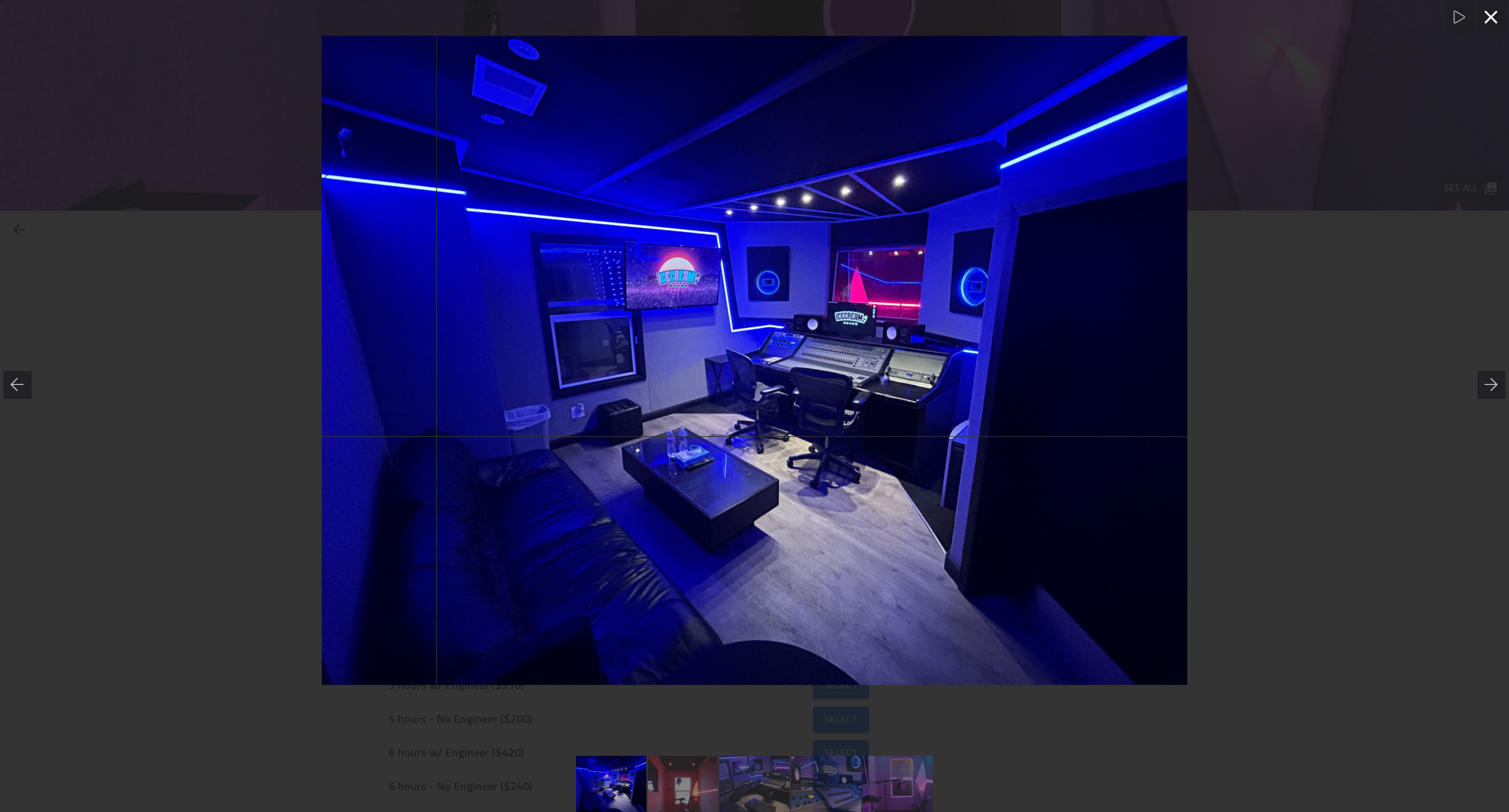
click at [1495, 23] on icon at bounding box center [1491, 17] width 14 height 14
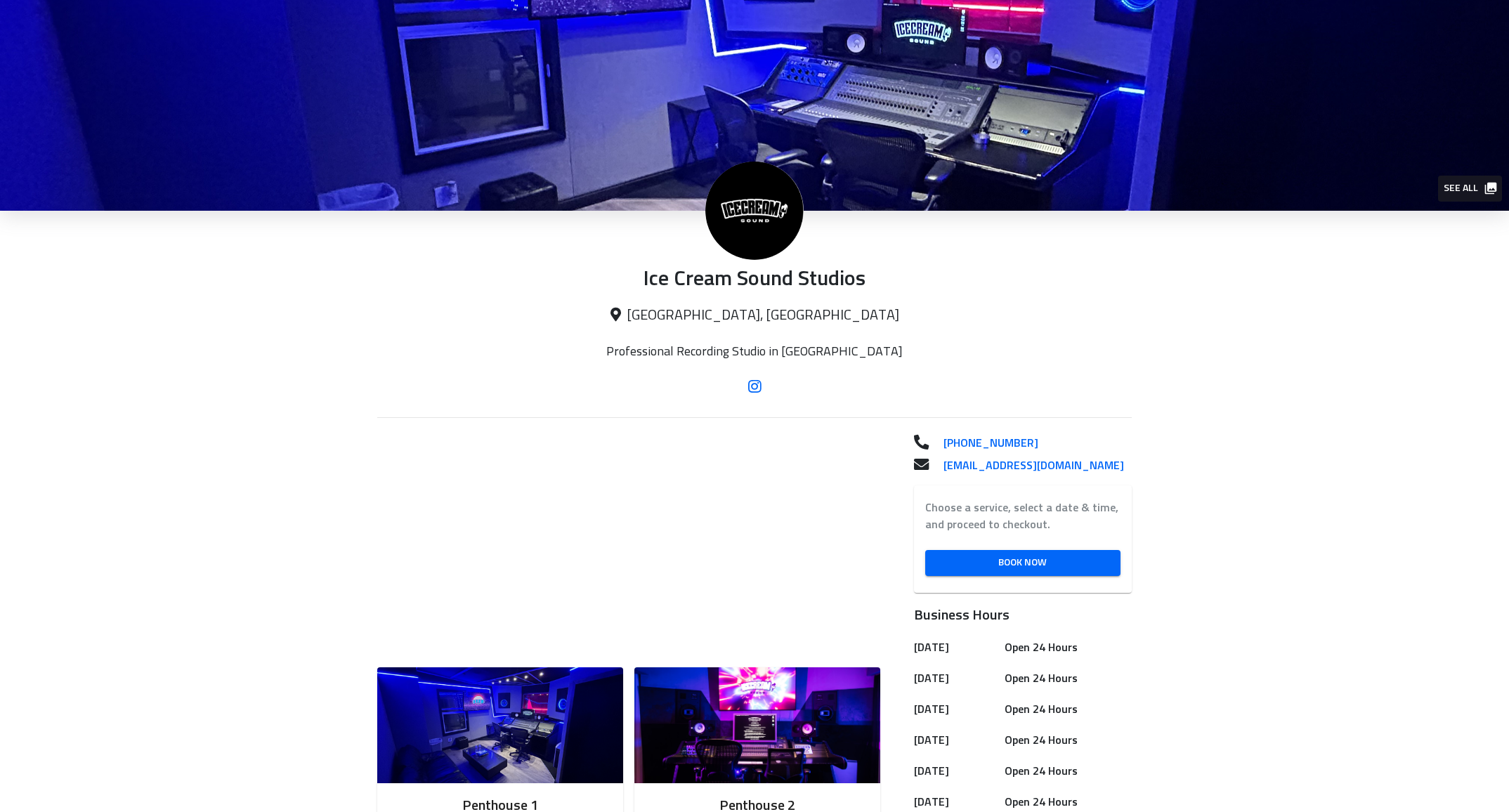
click at [753, 389] on icon at bounding box center [755, 386] width 14 height 11
